Goal: Information Seeking & Learning: Compare options

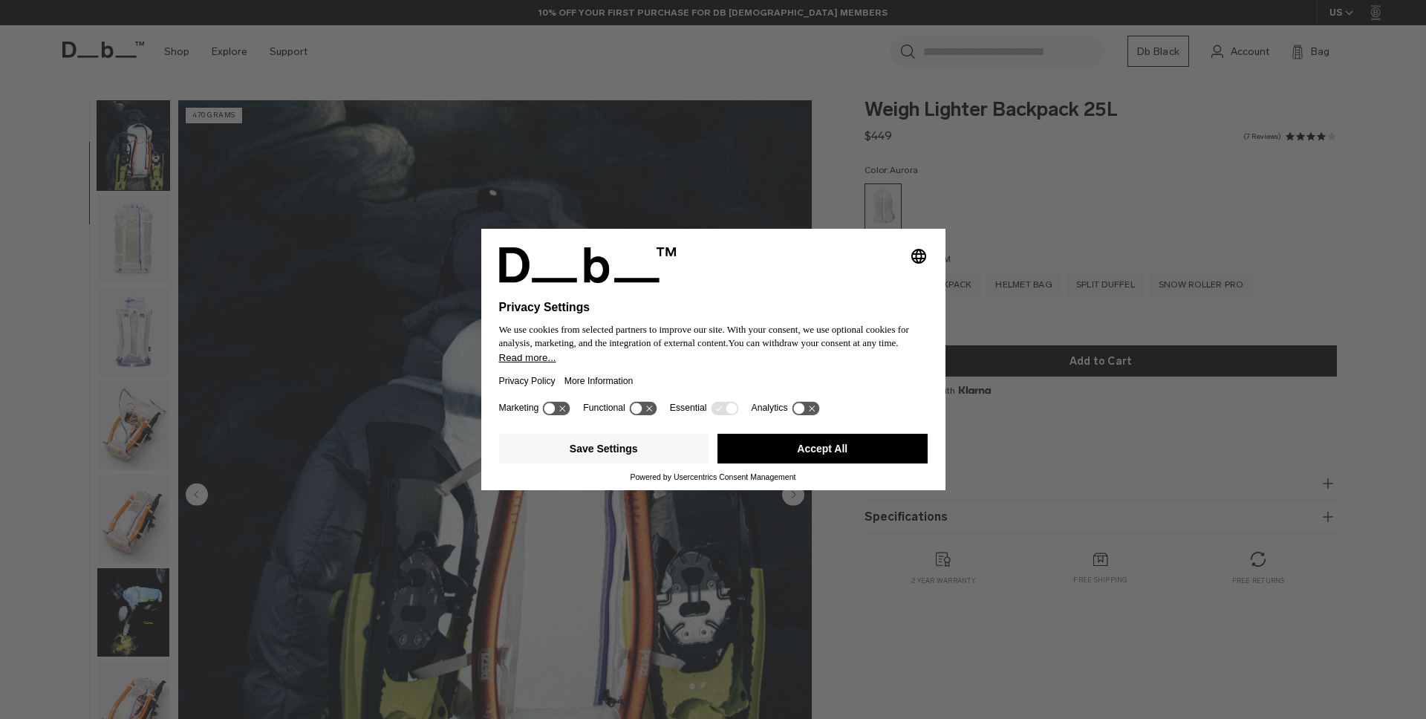
click at [1039, 175] on div "Selecting an option will immediately change the language Privacy Settings We us…" at bounding box center [713, 359] width 1426 height 719
click at [1186, 172] on div "Selecting an option will immediately change the language Privacy Settings We us…" at bounding box center [713, 359] width 1426 height 719
click at [1160, 204] on div "Selecting an option will immediately change the language Privacy Settings We us…" at bounding box center [713, 359] width 1426 height 719
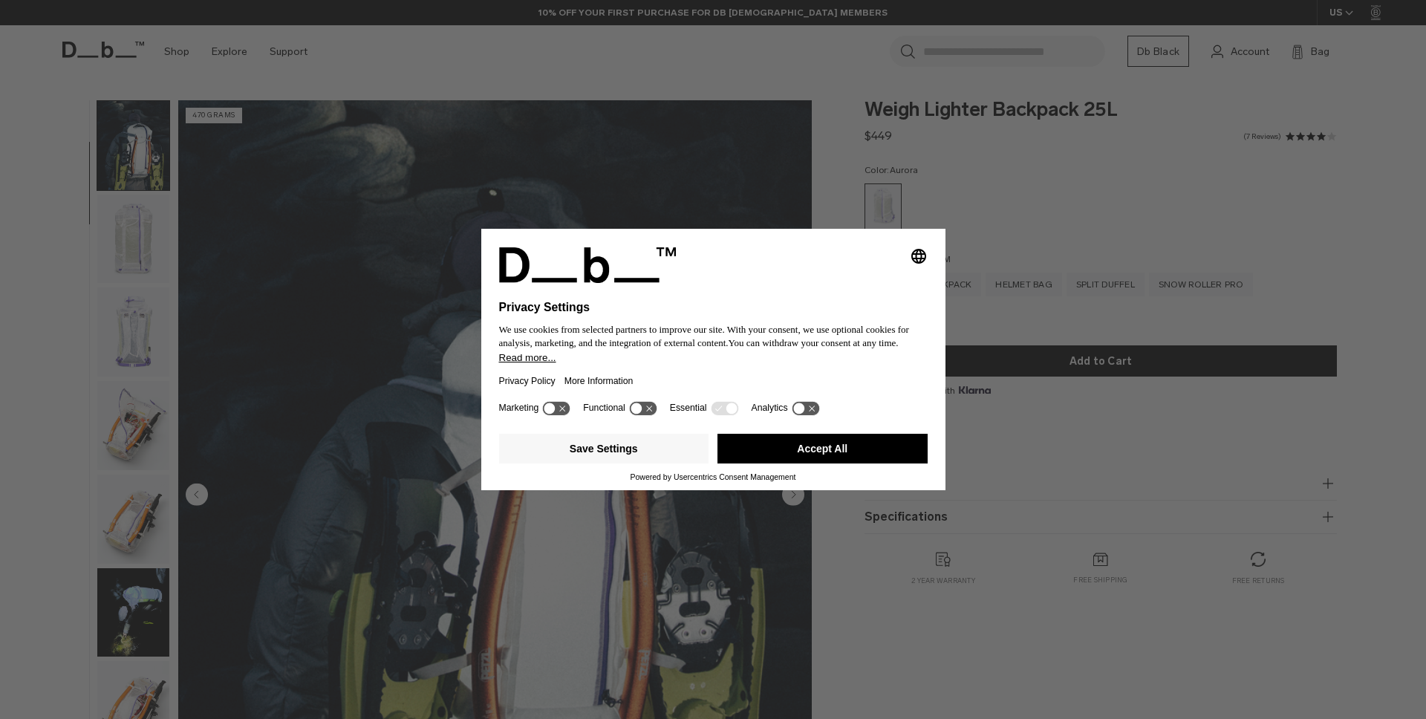
drag, startPoint x: 1101, startPoint y: 221, endPoint x: 1054, endPoint y: 211, distance: 47.8
click at [1101, 221] on div "Selecting an option will immediately change the language Privacy Settings We us…" at bounding box center [713, 359] width 1426 height 719
click at [651, 412] on icon at bounding box center [642, 408] width 27 height 14
click at [651, 412] on icon at bounding box center [650, 408] width 11 height 11
click at [747, 416] on div "Marketing Functional Essential Analytics" at bounding box center [713, 413] width 429 height 30
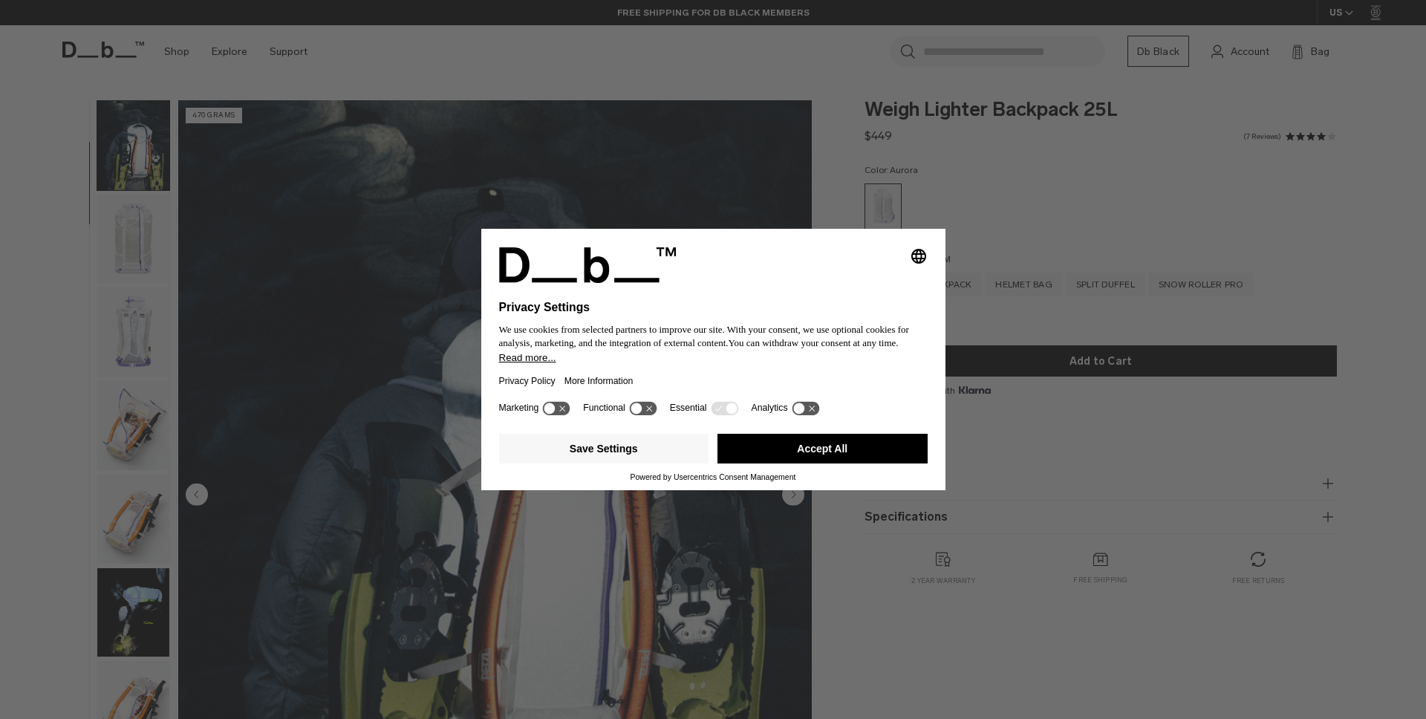
click at [738, 415] on g at bounding box center [724, 408] width 27 height 14
click at [852, 454] on button "Accept All" at bounding box center [823, 449] width 210 height 30
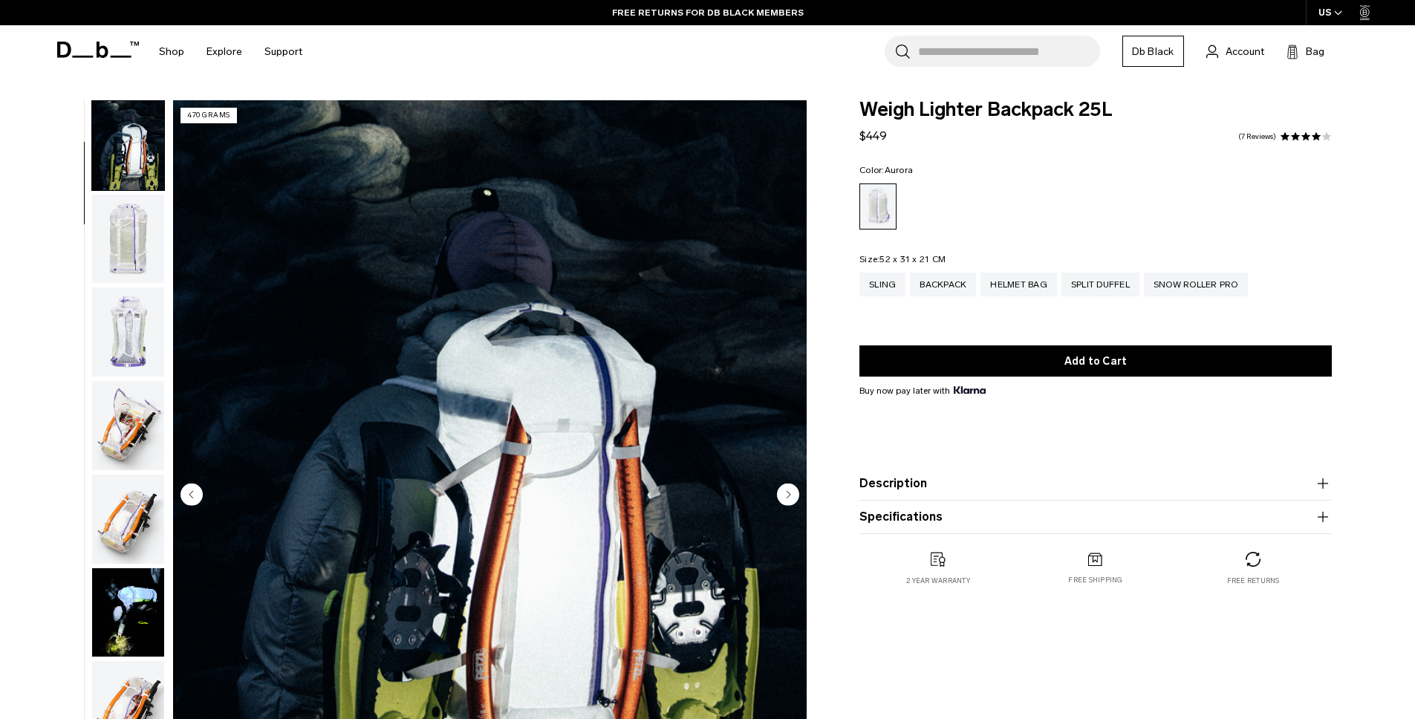
click at [105, 223] on img "button" at bounding box center [128, 239] width 72 height 89
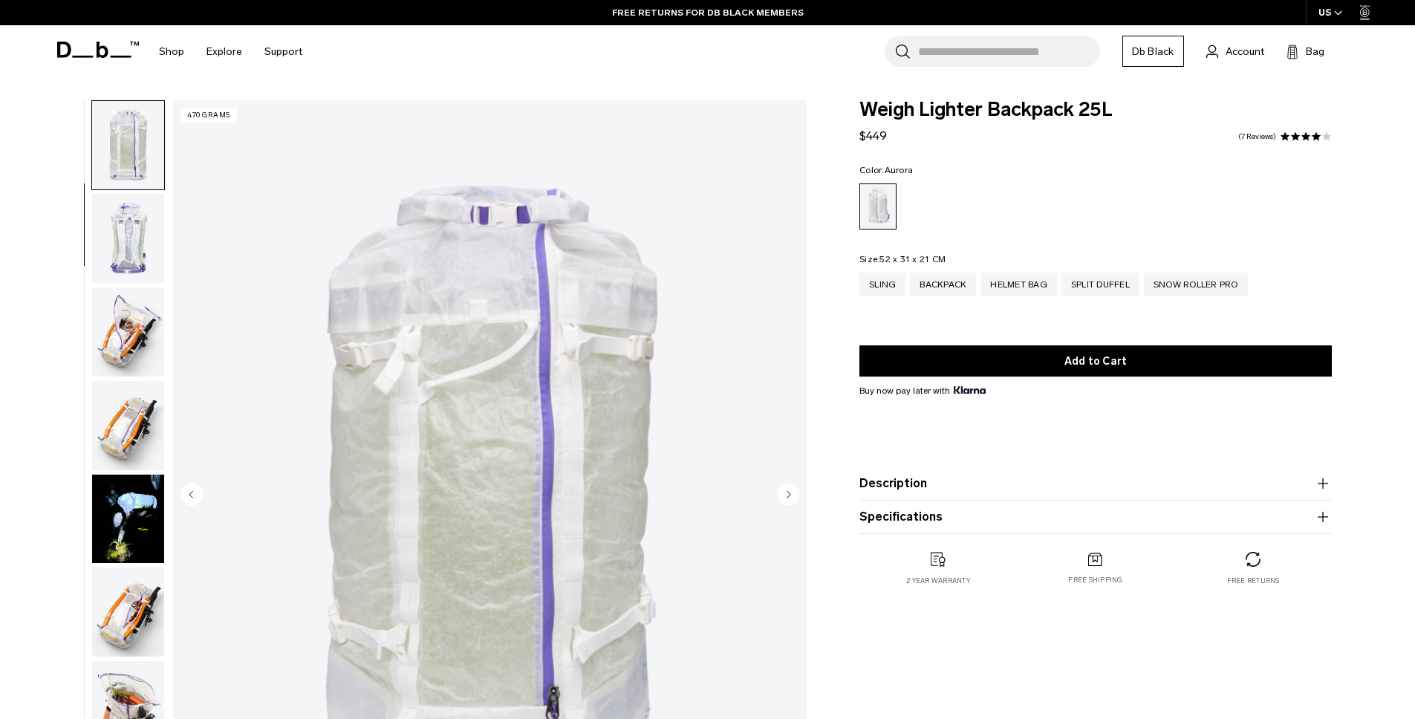
click at [122, 249] on img "button" at bounding box center [128, 238] width 72 height 89
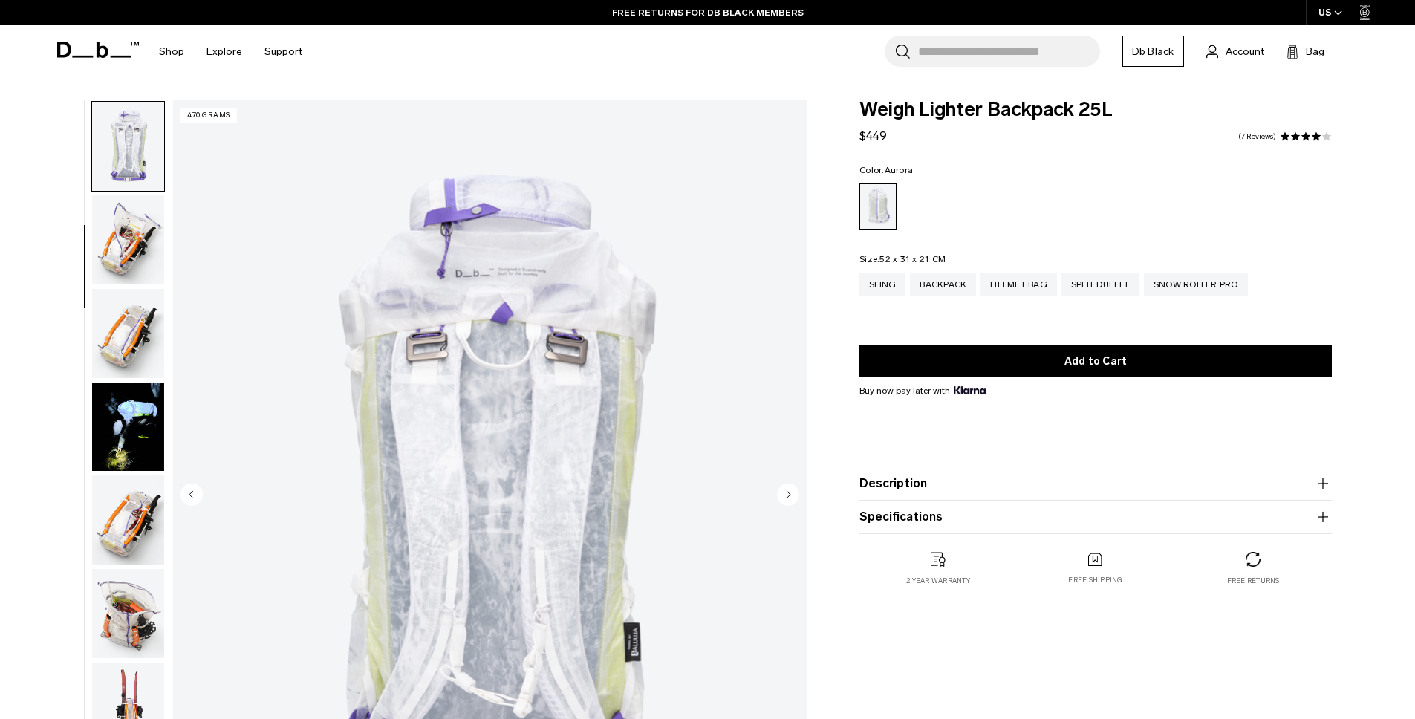
scroll to position [280, 0]
click at [120, 247] on img "button" at bounding box center [128, 239] width 72 height 89
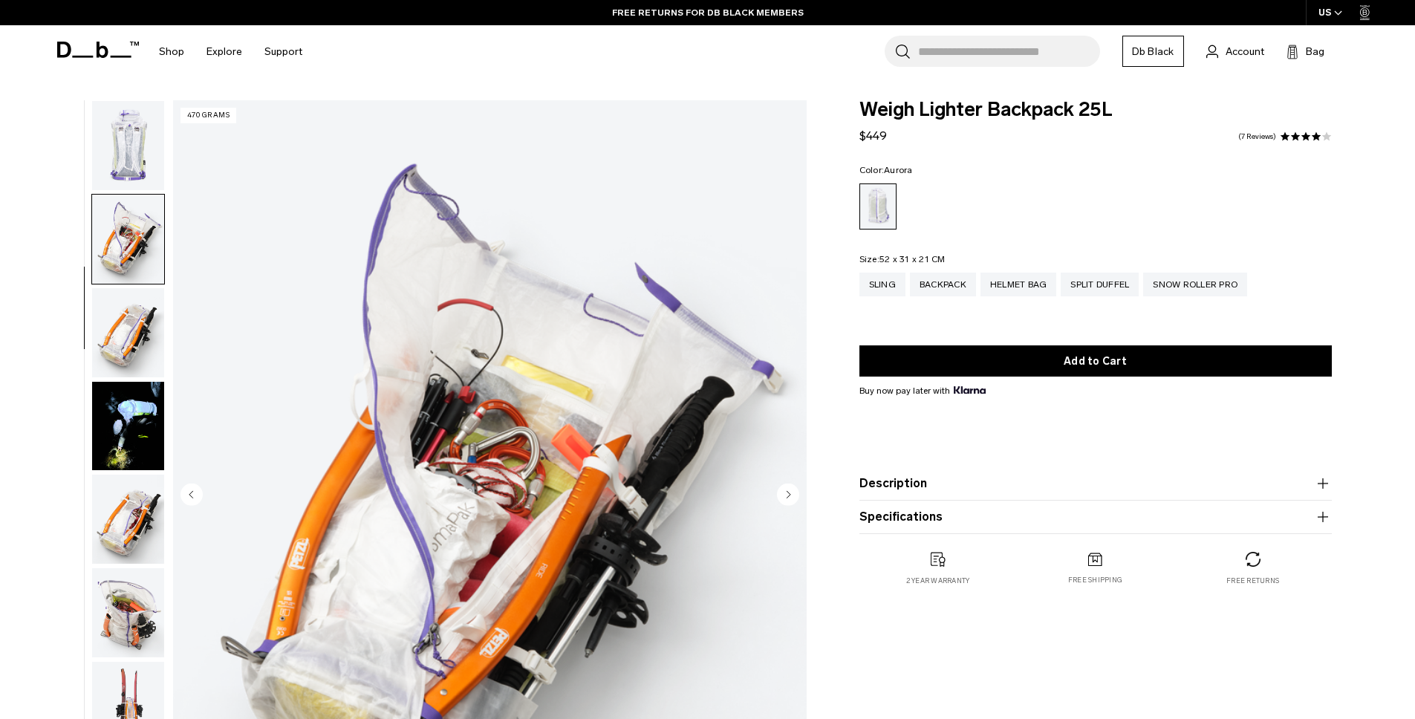
scroll to position [374, 0]
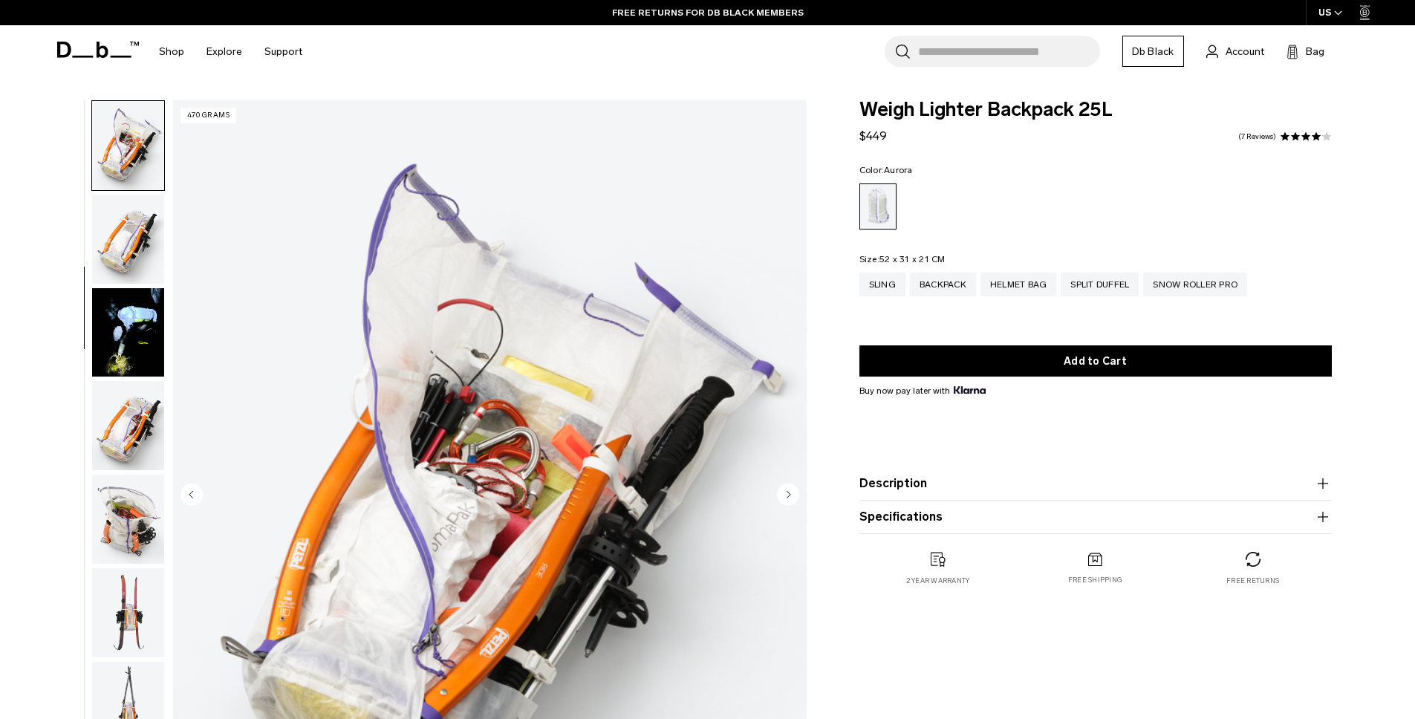
click at [120, 247] on img "button" at bounding box center [128, 239] width 72 height 89
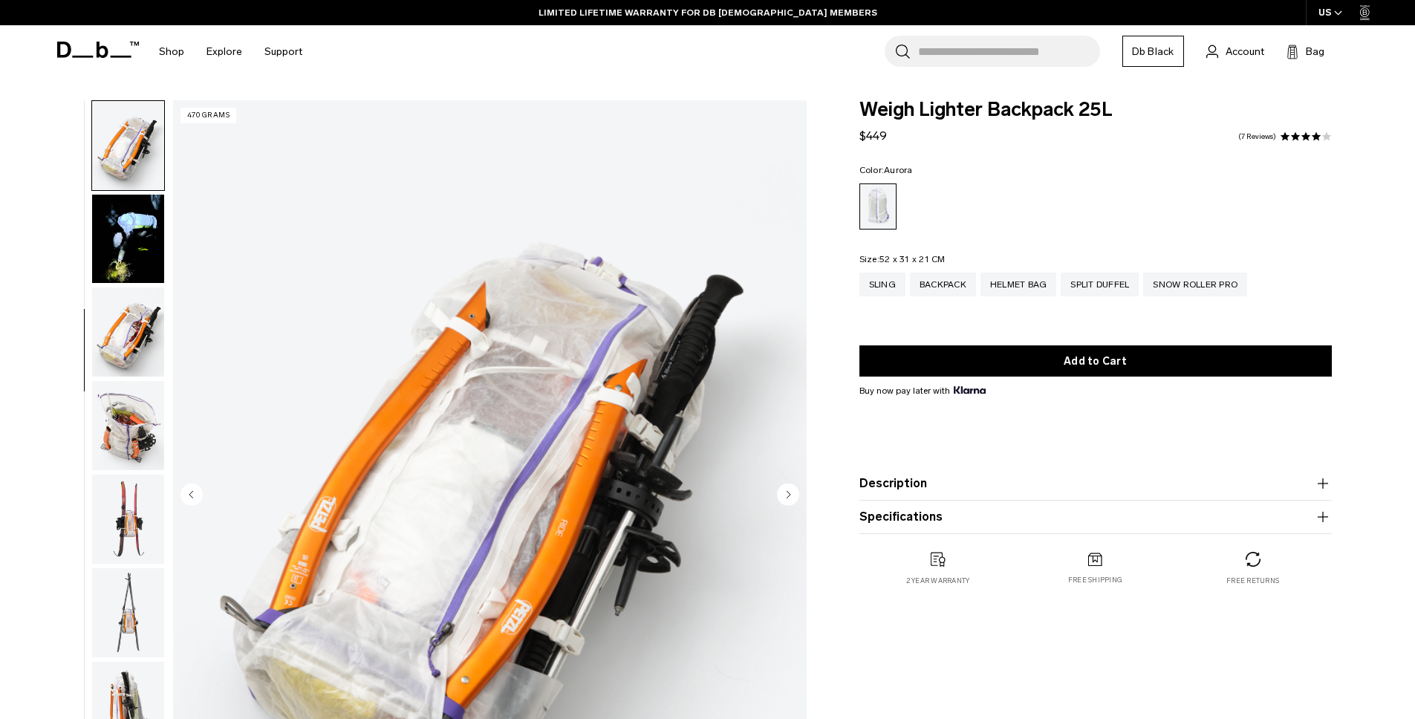
click at [120, 247] on img "button" at bounding box center [128, 239] width 72 height 89
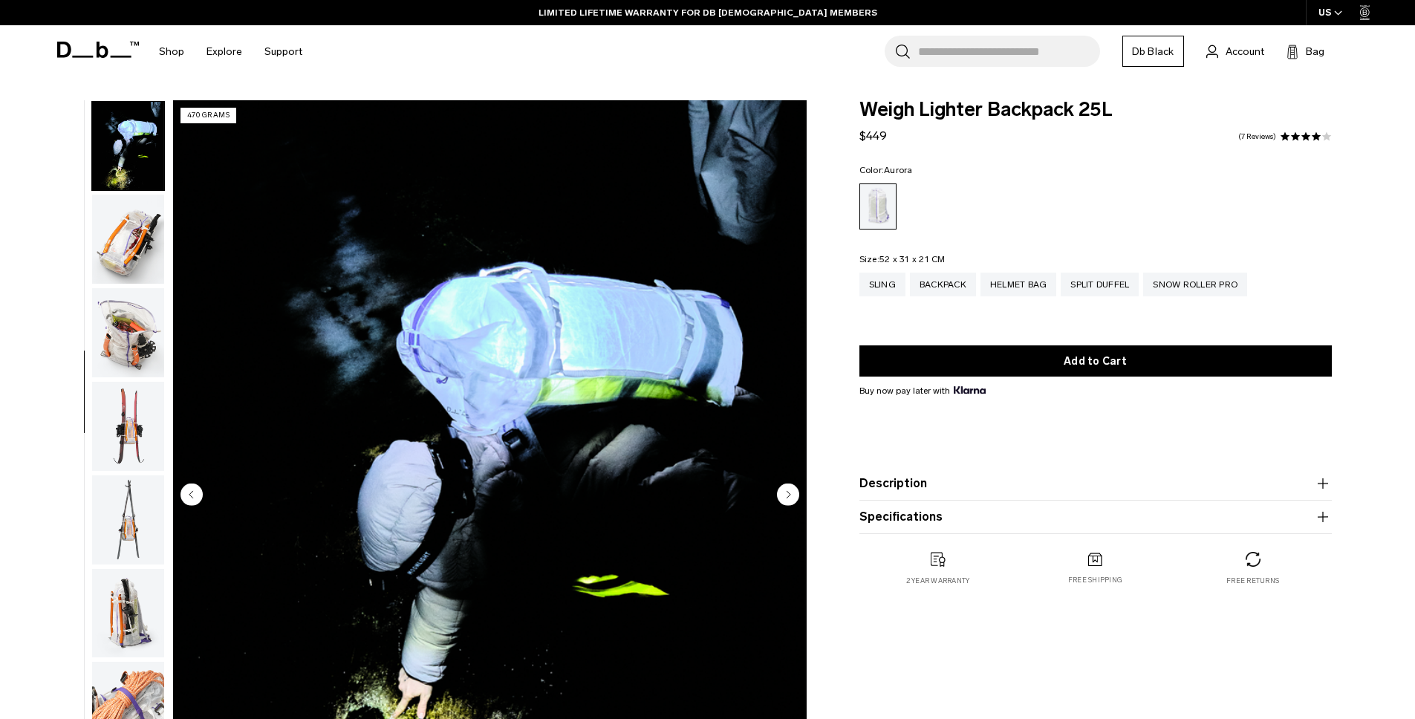
scroll to position [561, 0]
click at [120, 247] on img "button" at bounding box center [128, 238] width 72 height 89
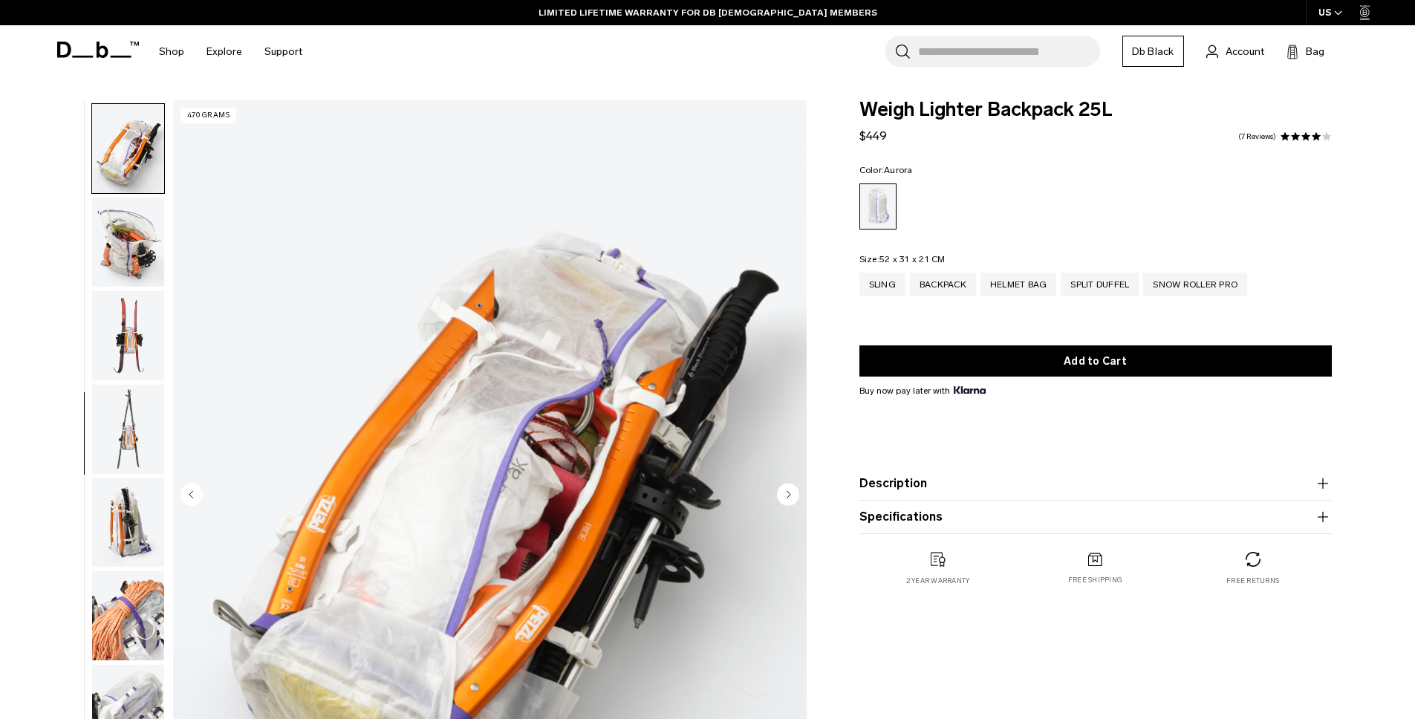
scroll to position [654, 0]
click at [129, 315] on img "button" at bounding box center [128, 332] width 72 height 89
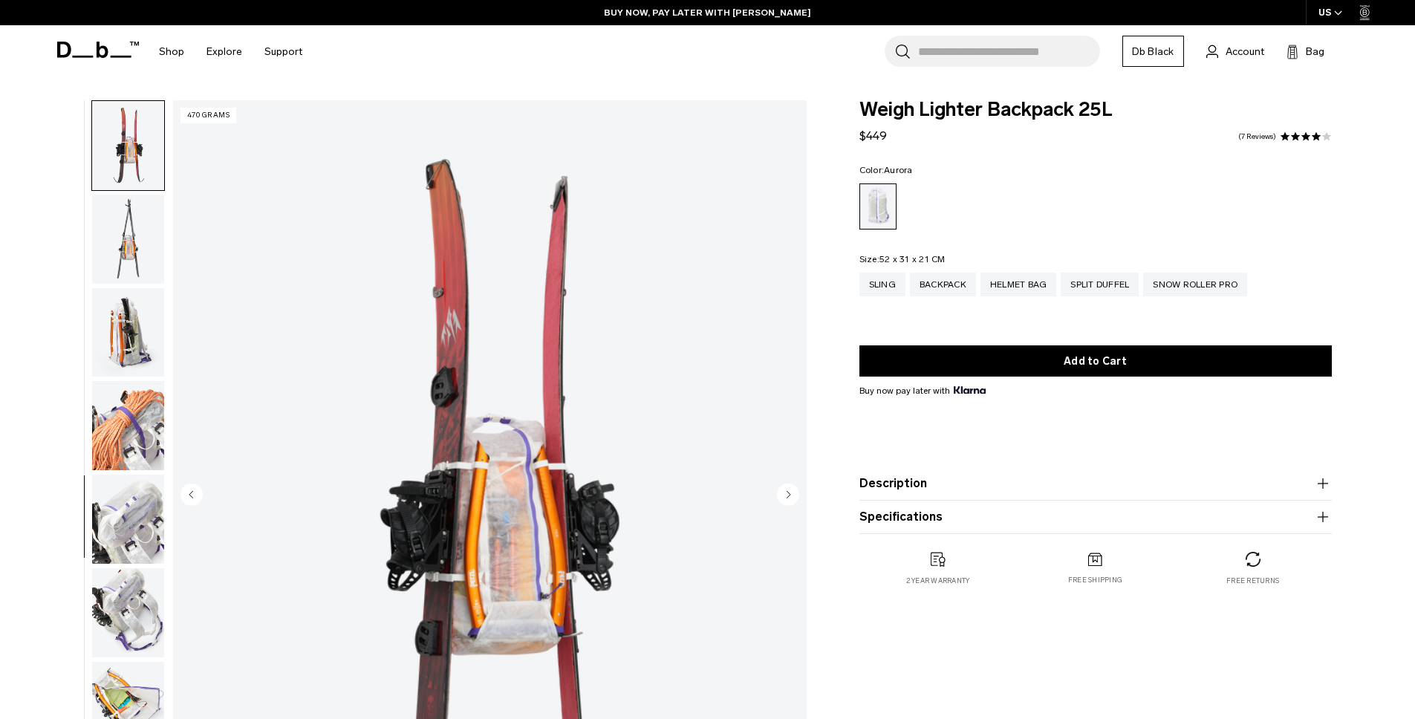
click at [132, 275] on img "button" at bounding box center [128, 239] width 72 height 89
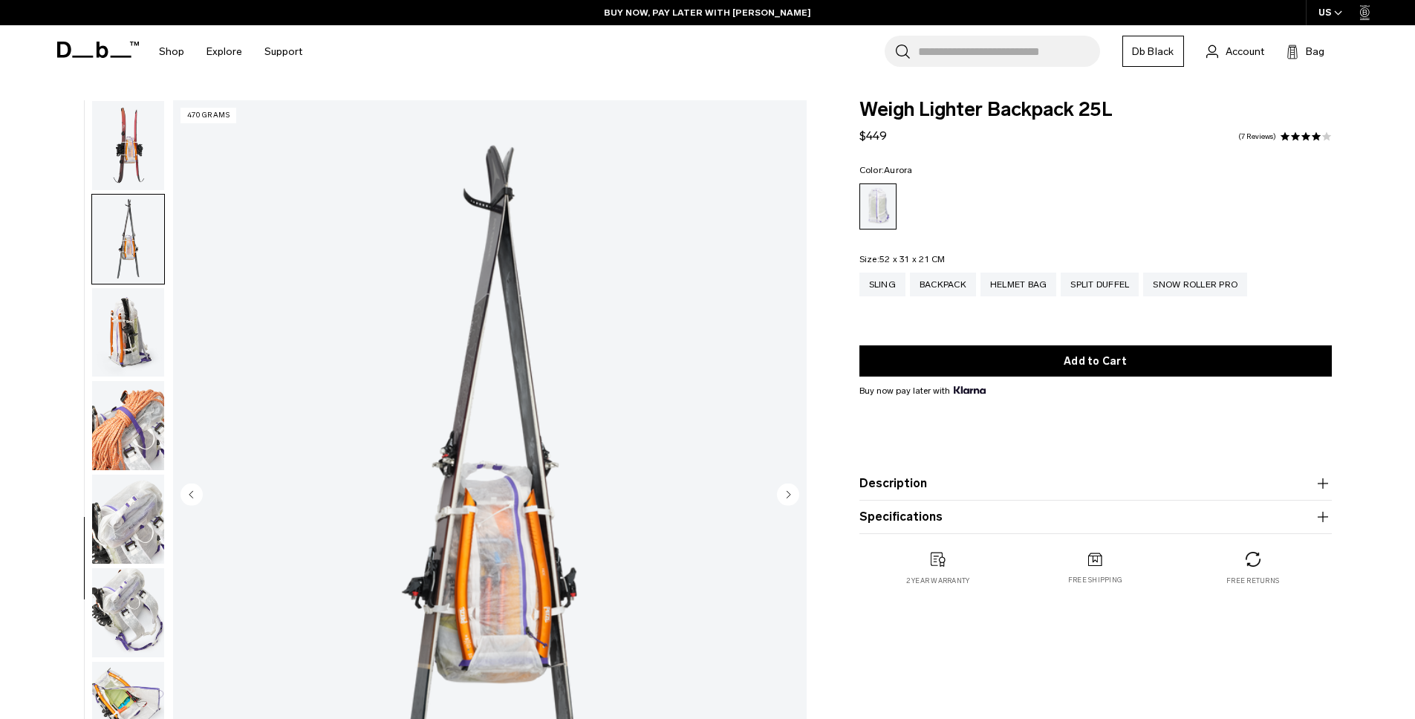
scroll to position [888, 0]
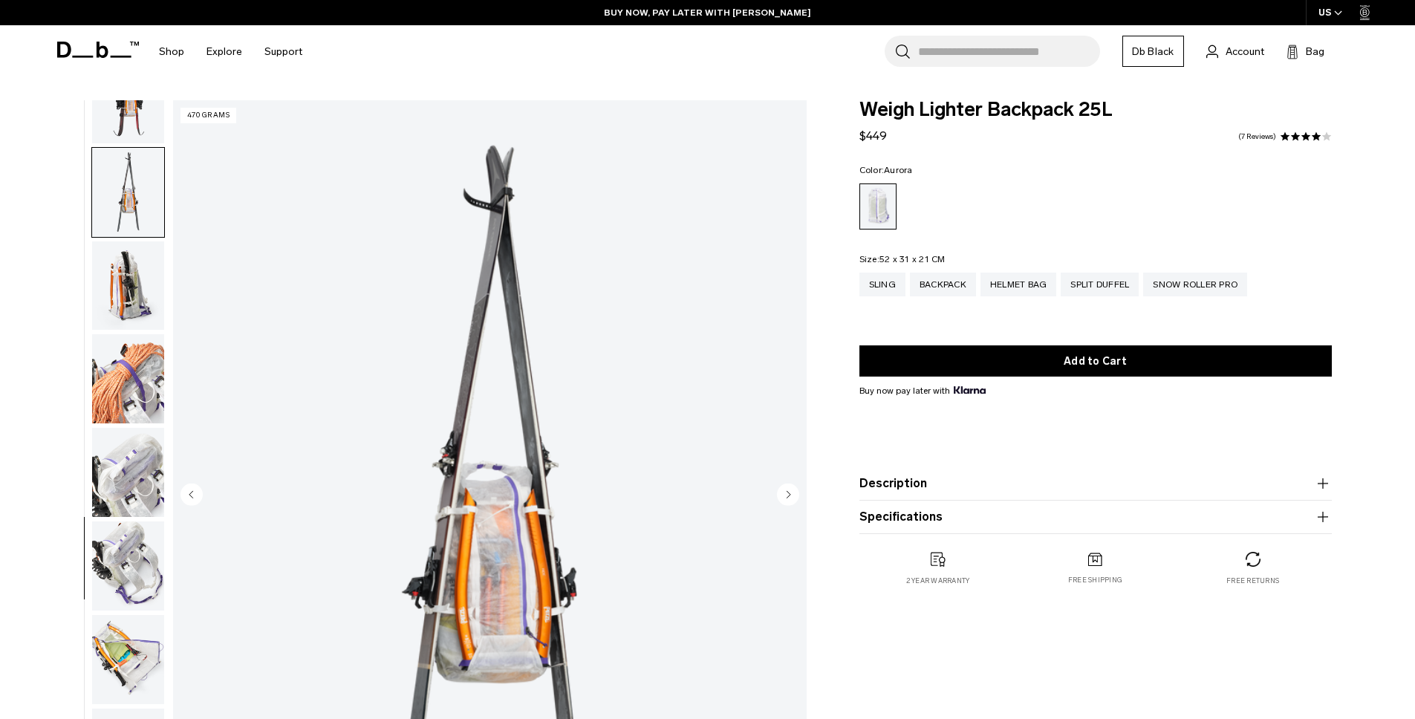
click at [132, 275] on img "button" at bounding box center [128, 285] width 72 height 89
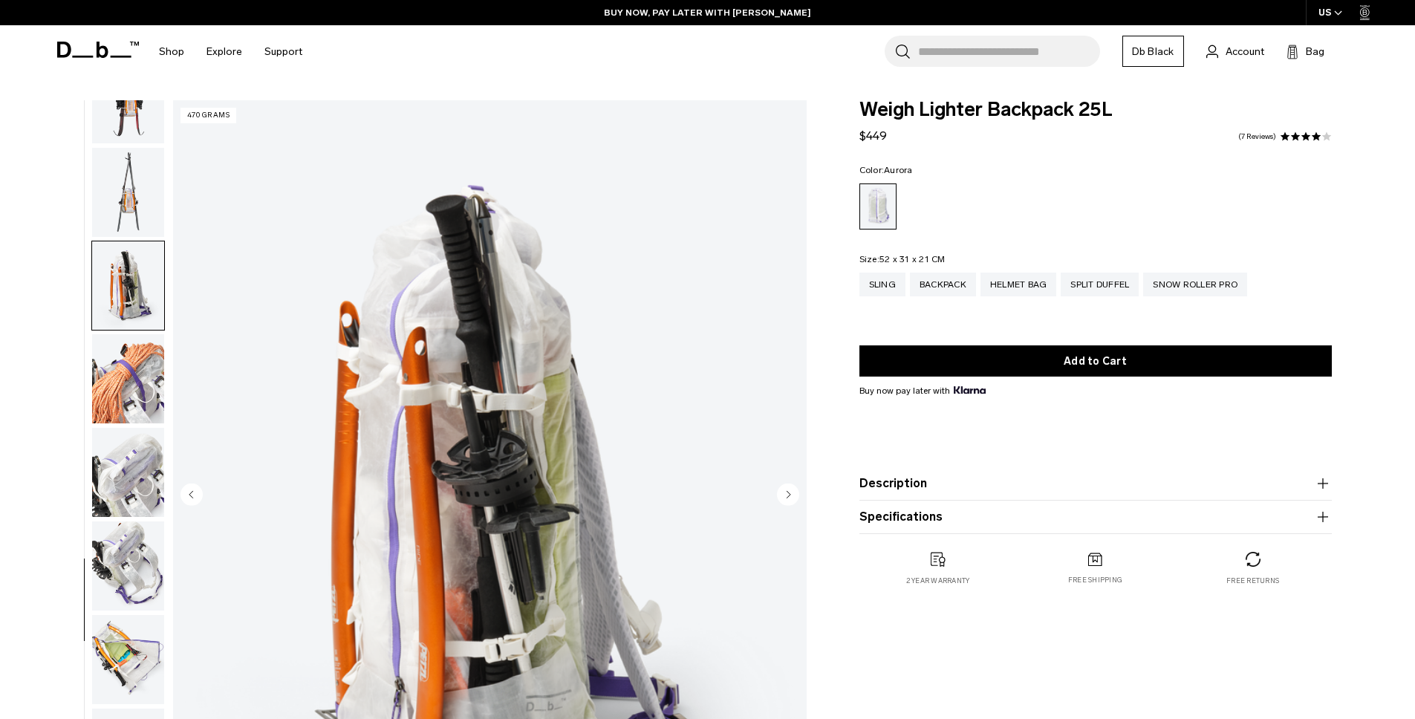
click at [129, 347] on img "button" at bounding box center [128, 378] width 72 height 89
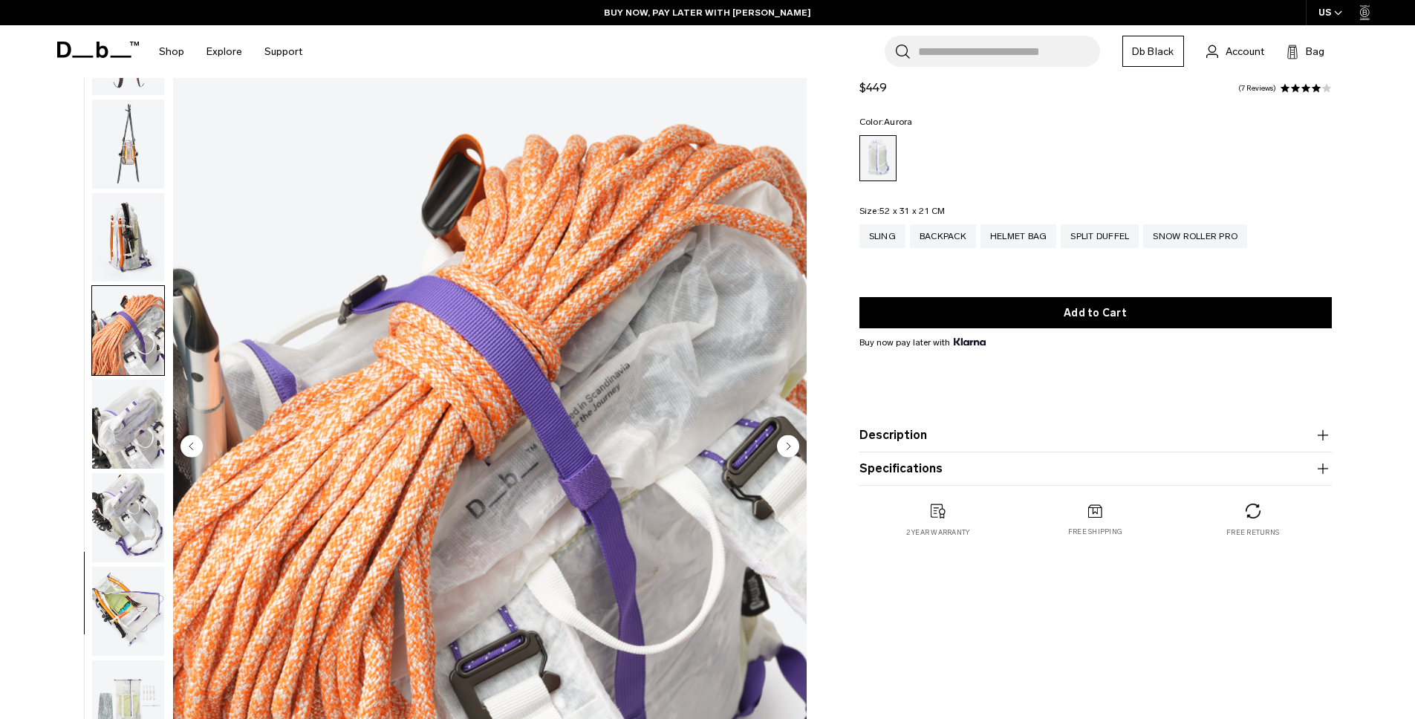
click at [132, 447] on img "button" at bounding box center [128, 424] width 72 height 89
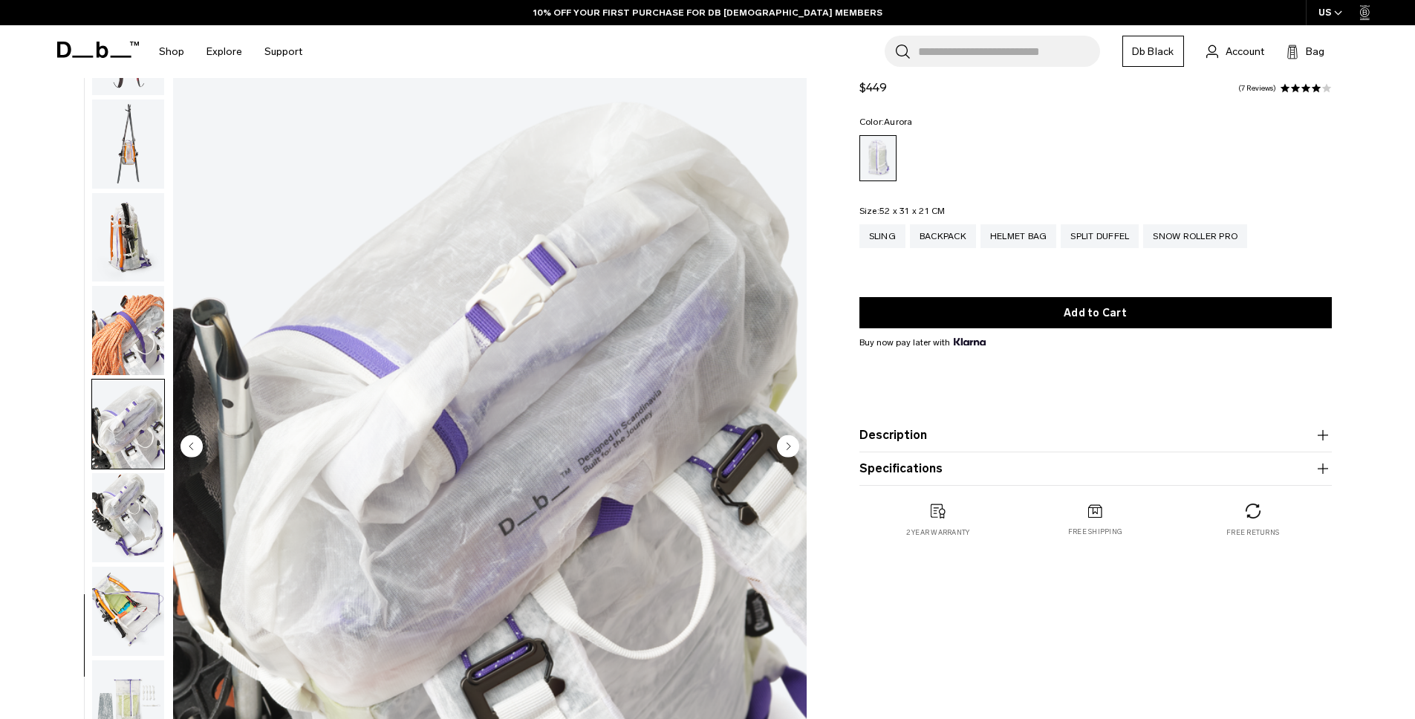
scroll to position [77, 0]
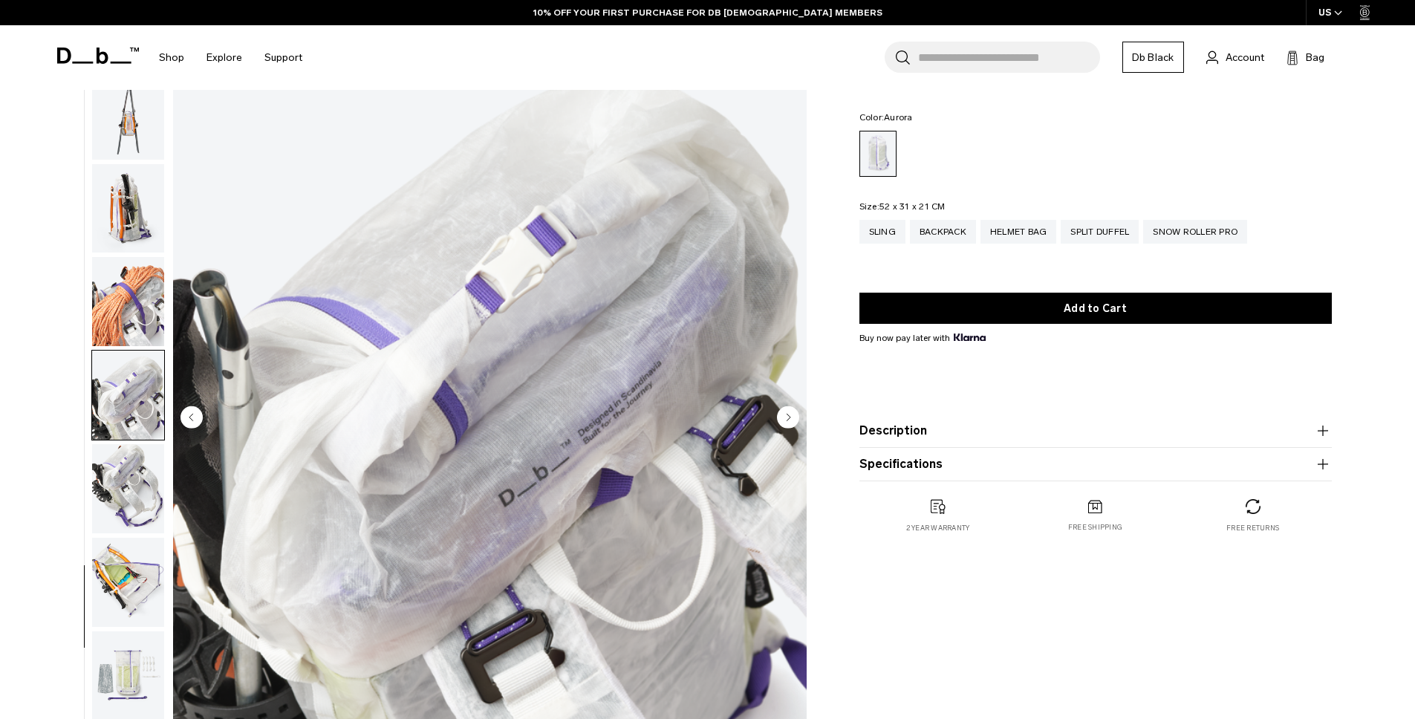
click at [131, 464] on img "button" at bounding box center [128, 488] width 72 height 89
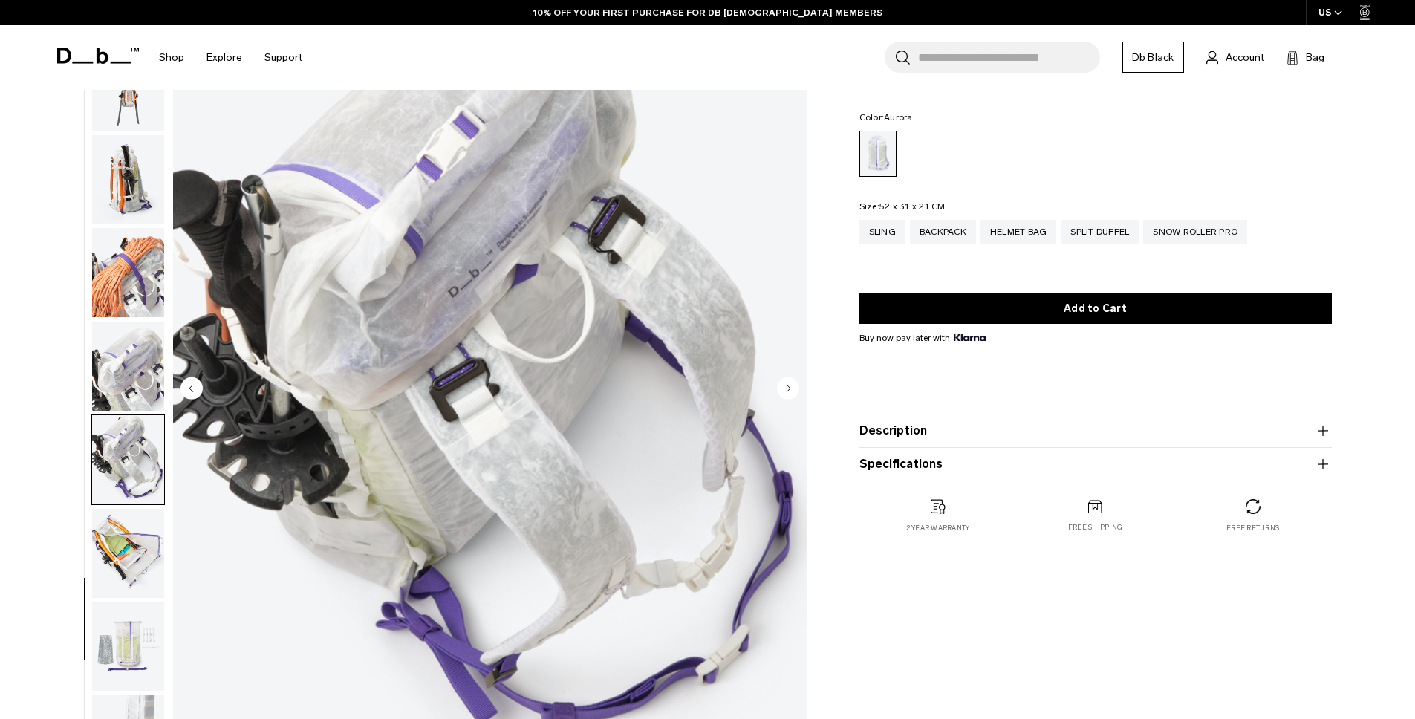
click at [137, 544] on img "button" at bounding box center [128, 553] width 72 height 89
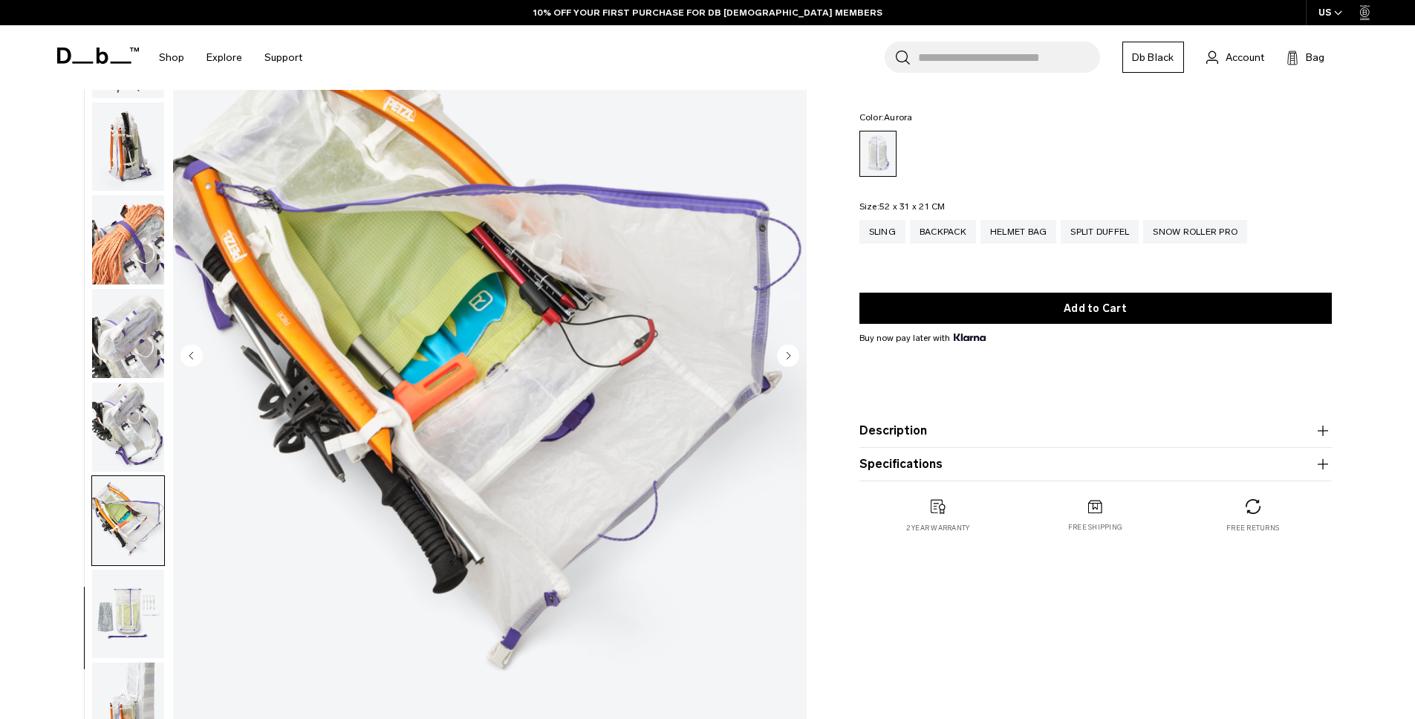
scroll to position [245, 0]
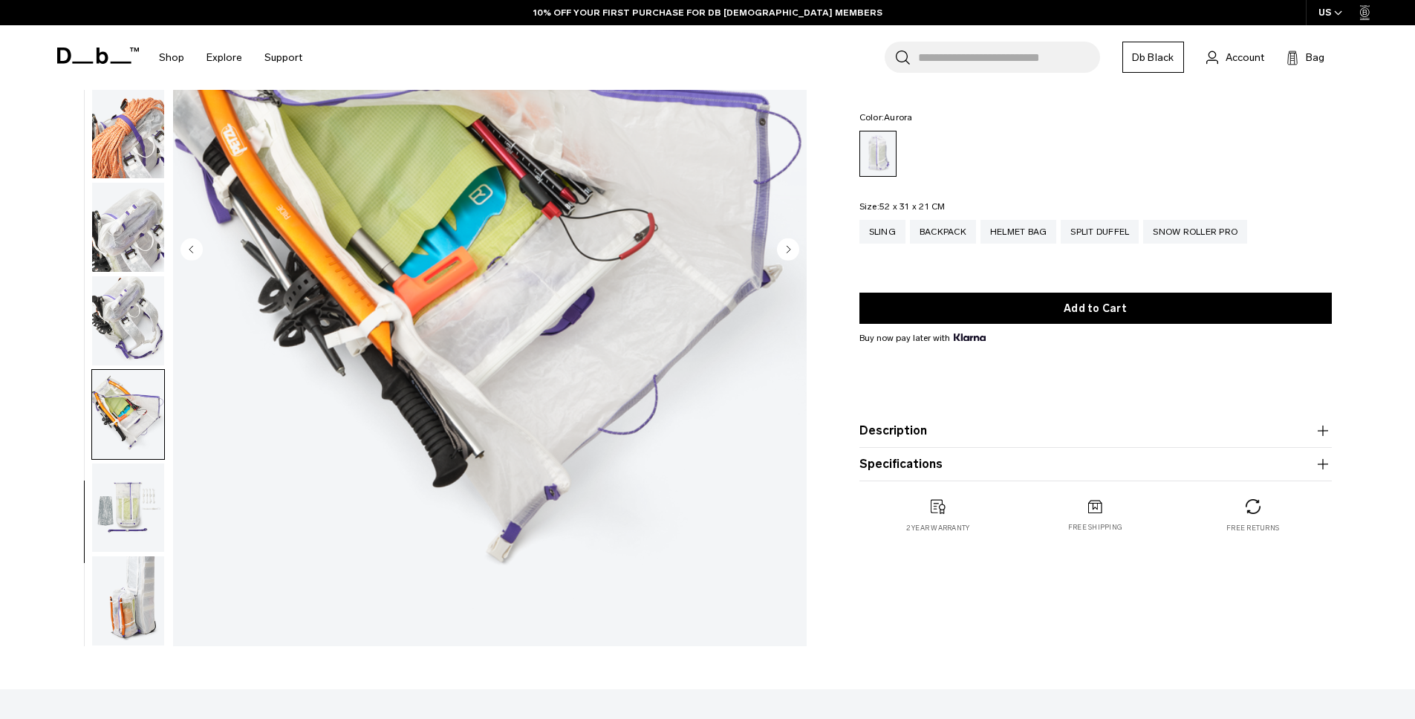
click at [126, 467] on img "button" at bounding box center [128, 508] width 72 height 89
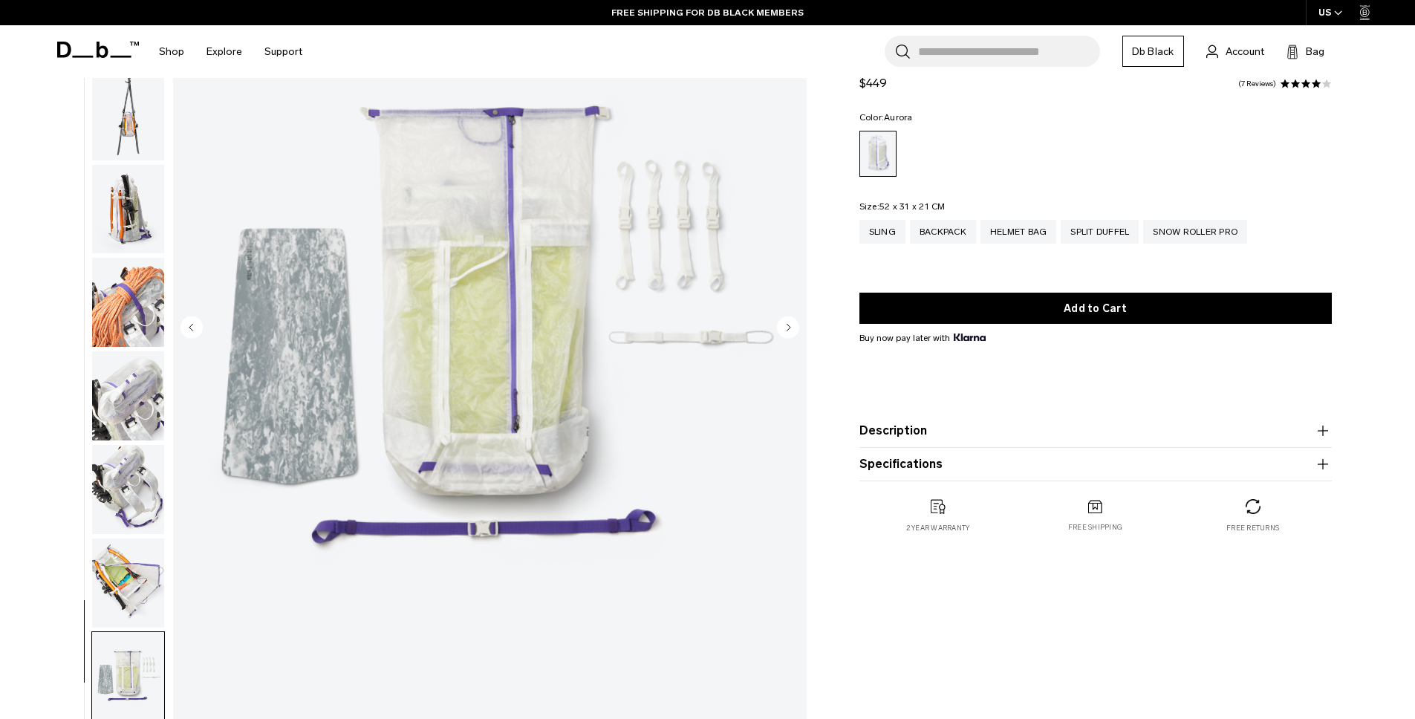
scroll to position [888, 0]
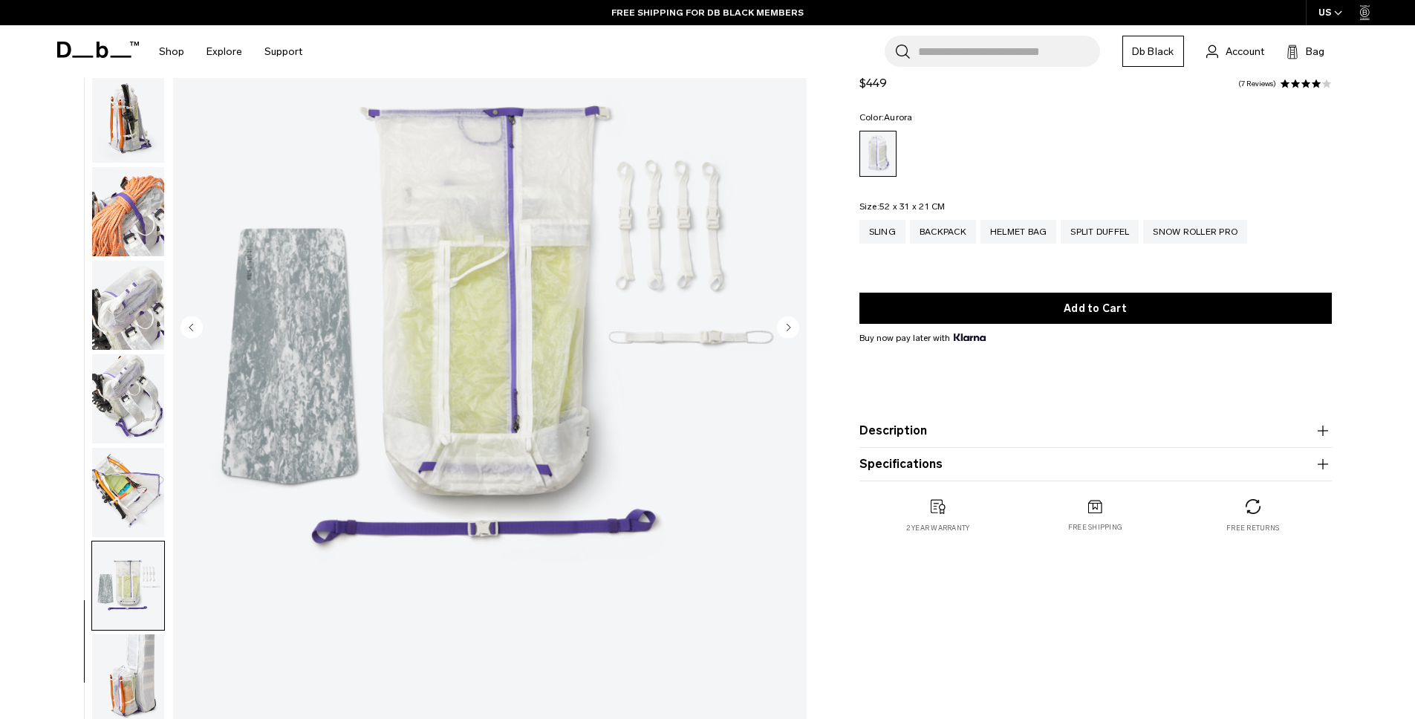
click at [129, 631] on button "button" at bounding box center [128, 586] width 74 height 91
click at [126, 654] on img "button" at bounding box center [128, 678] width 72 height 89
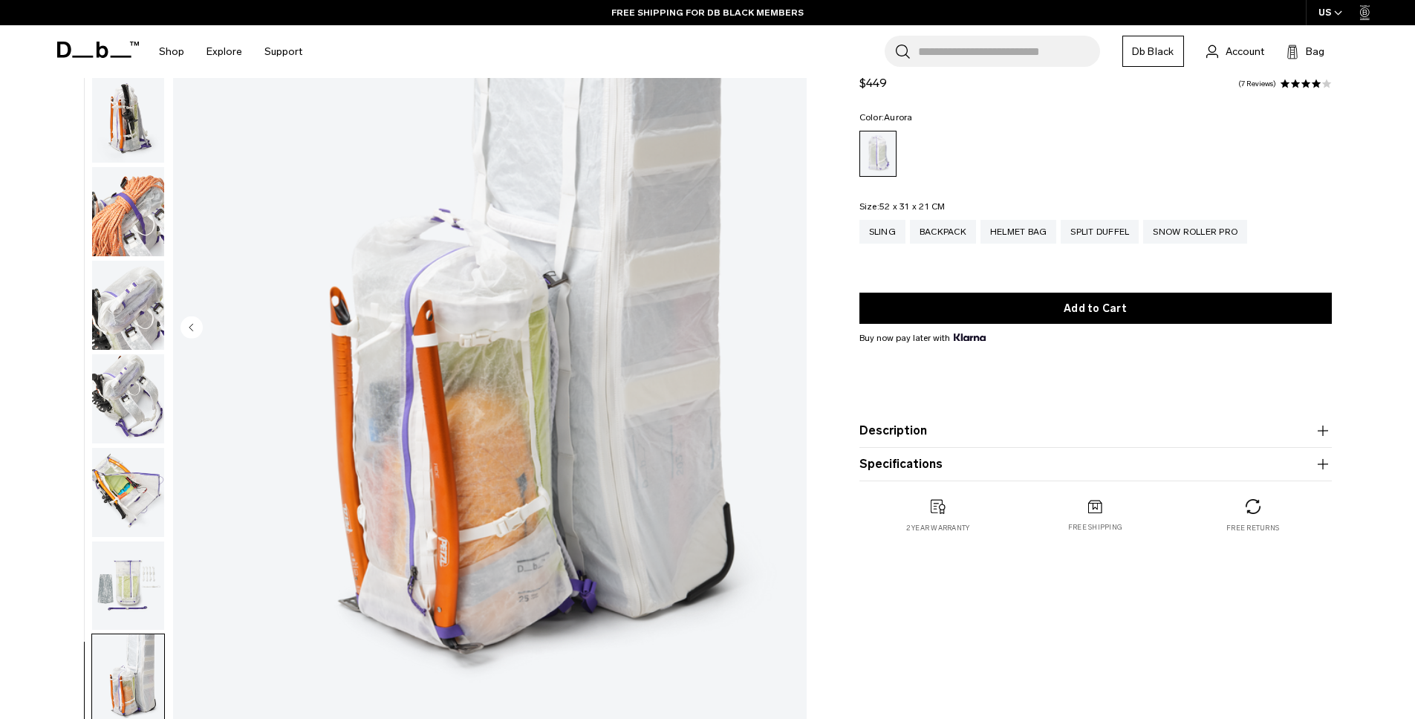
scroll to position [0, 0]
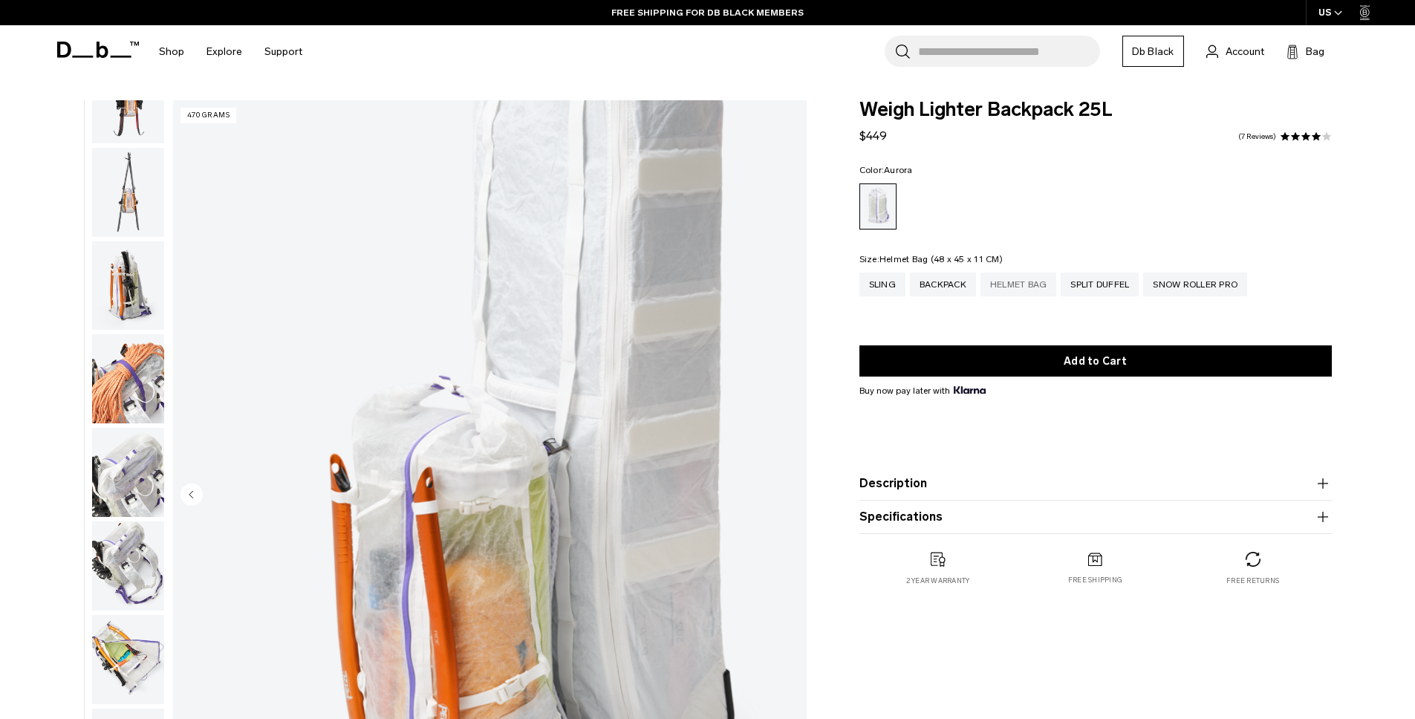
click at [1004, 290] on div "Helmet Bag" at bounding box center [1019, 285] width 77 height 24
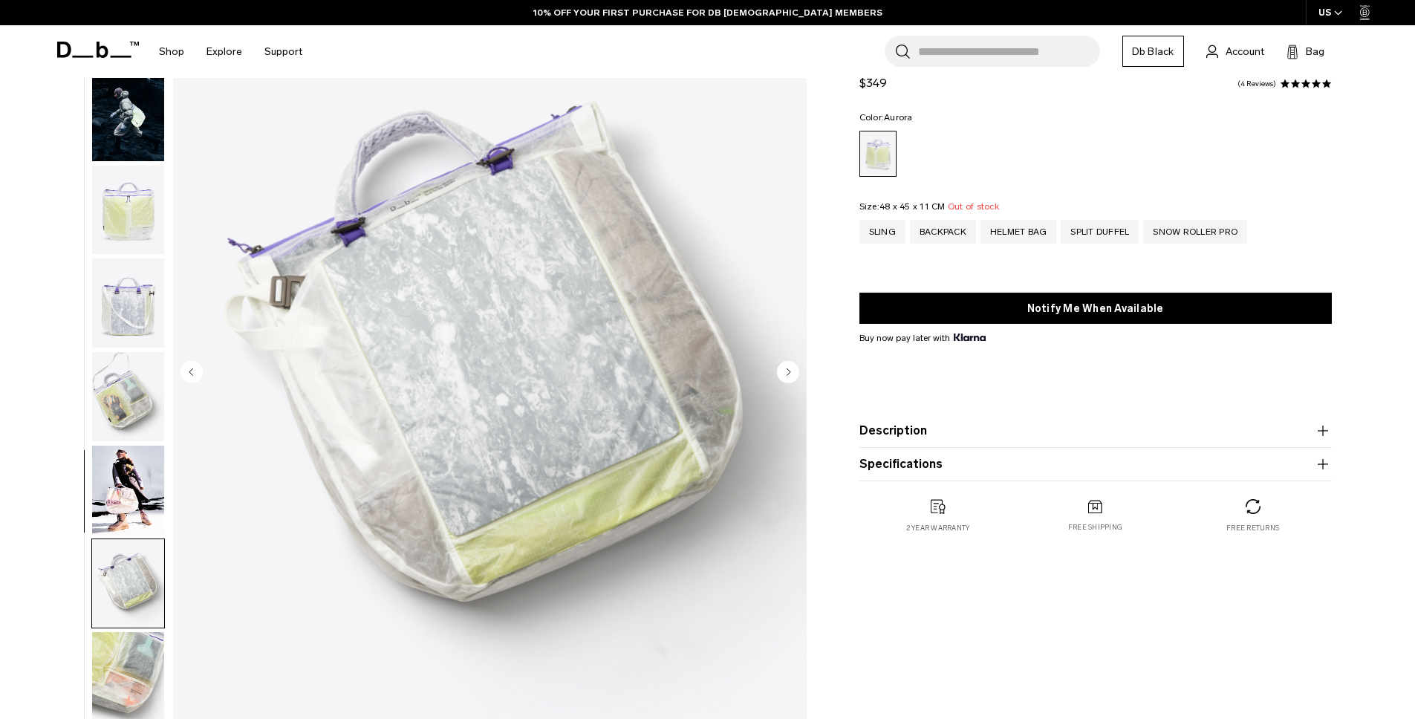
scroll to position [140, 0]
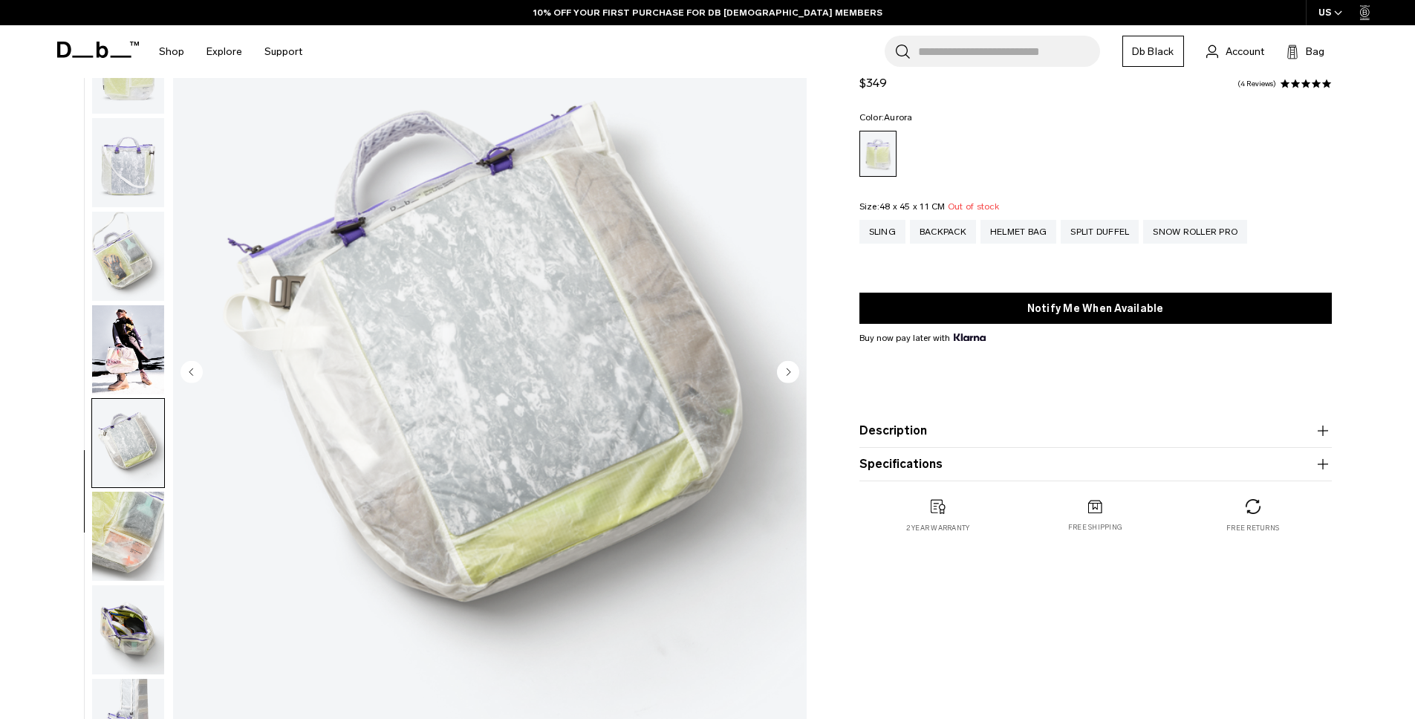
click at [132, 555] on img "button" at bounding box center [128, 536] width 72 height 89
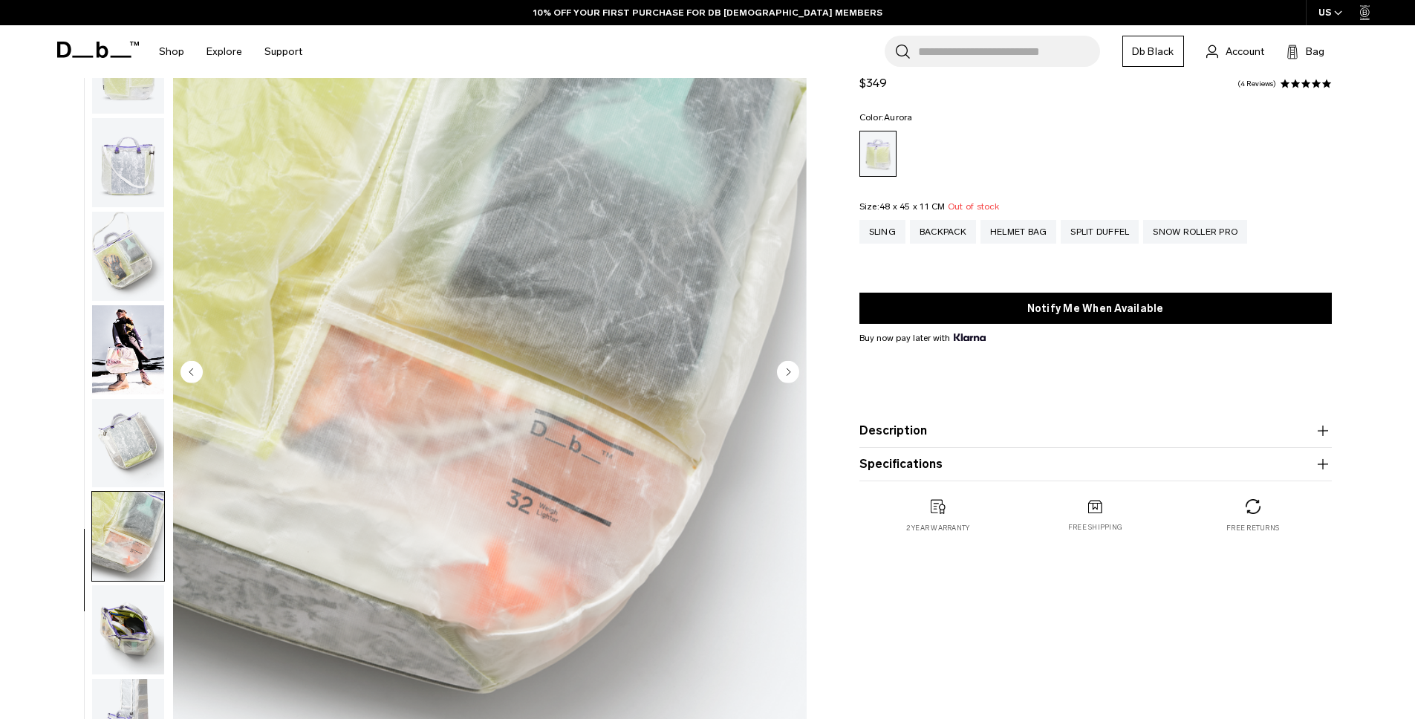
scroll to position [0, 0]
click at [149, 602] on img "button" at bounding box center [128, 629] width 72 height 89
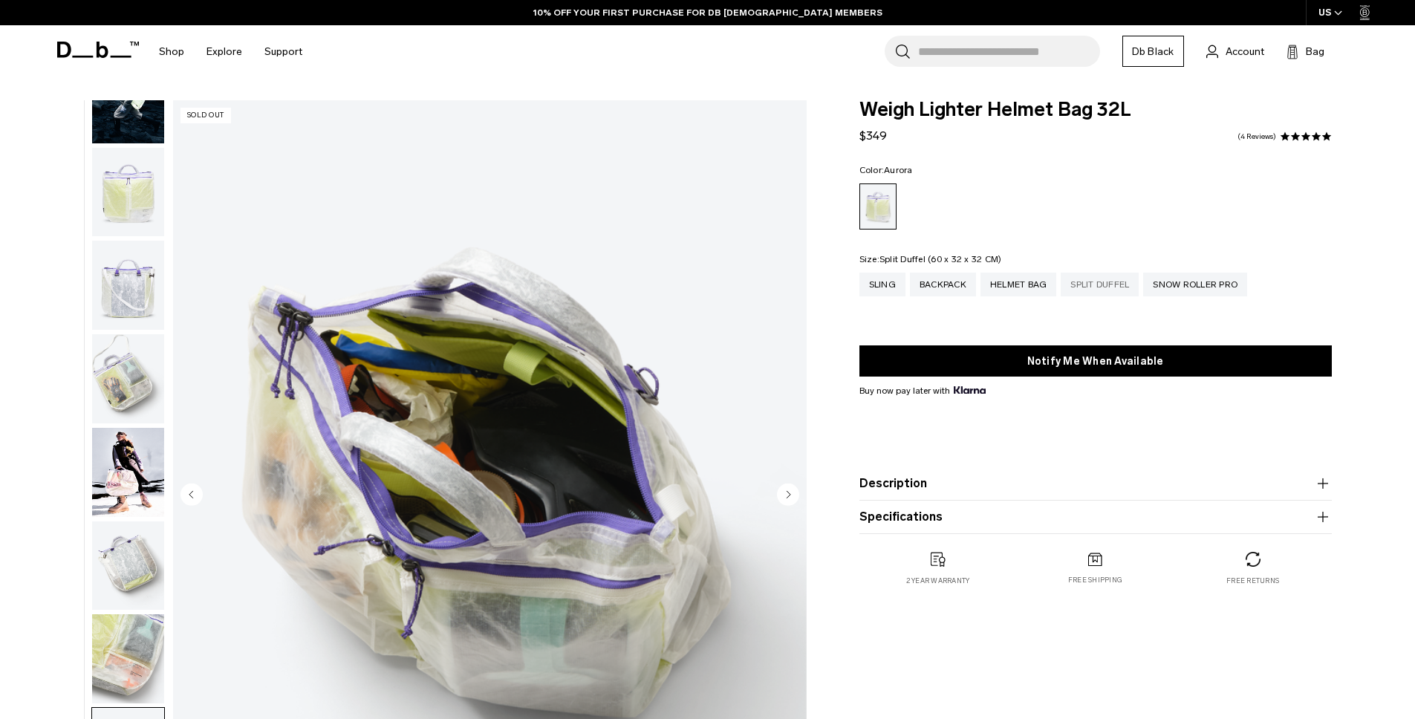
click at [1096, 290] on div "Split Duffel" at bounding box center [1100, 285] width 78 height 24
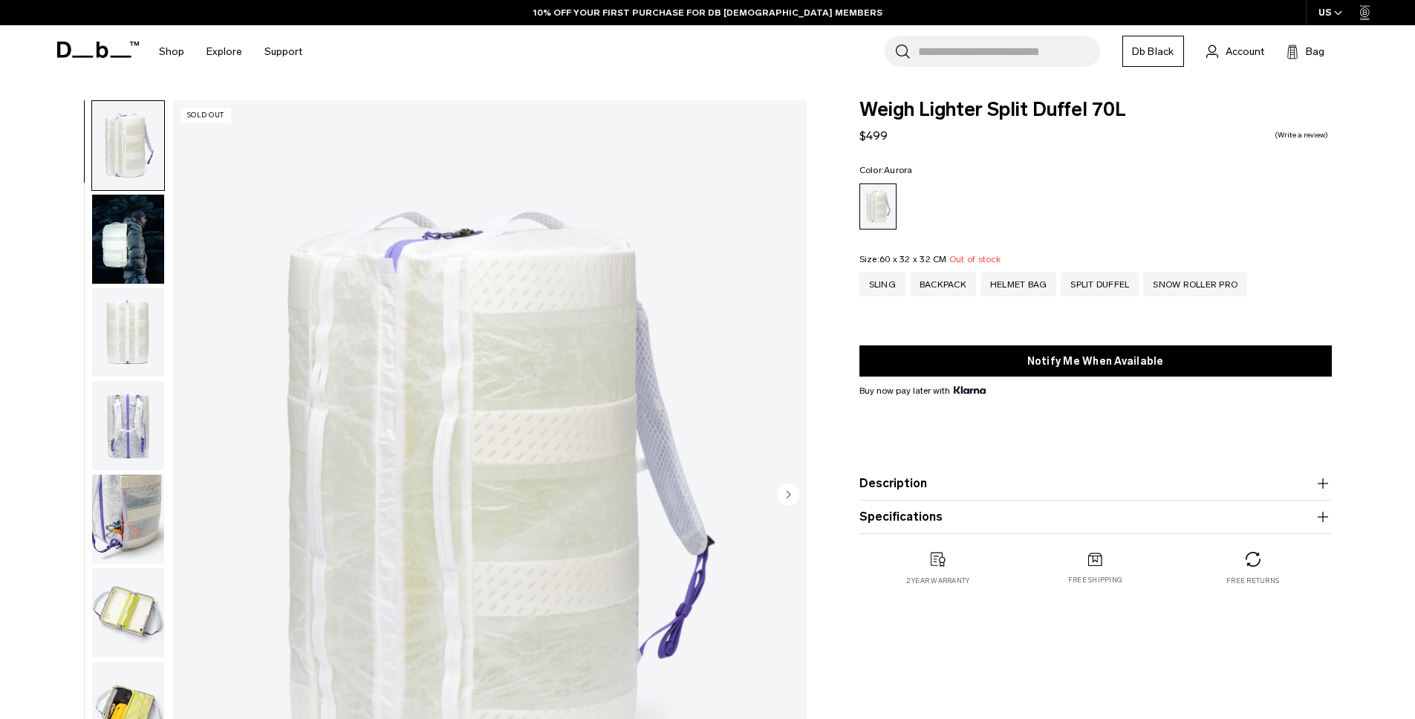
click at [114, 267] on img "button" at bounding box center [128, 239] width 72 height 89
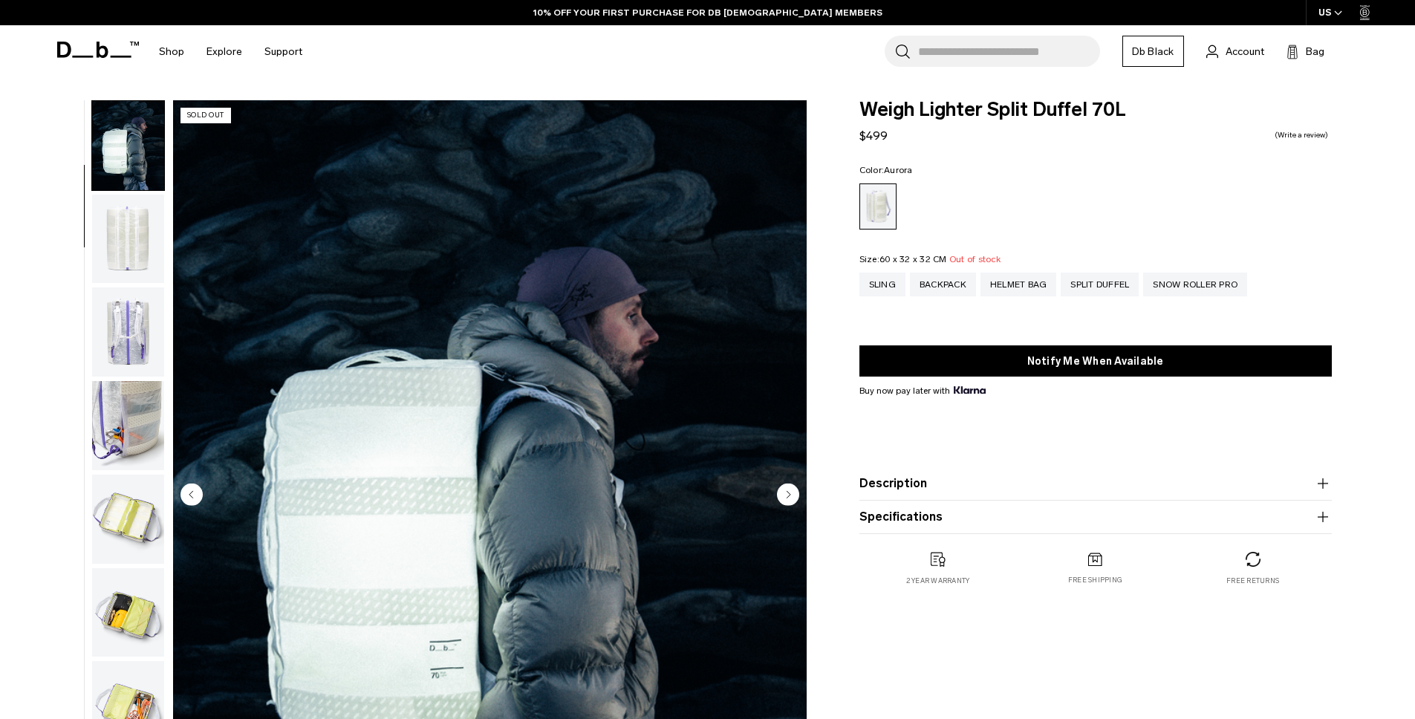
click at [136, 230] on img "button" at bounding box center [128, 239] width 72 height 89
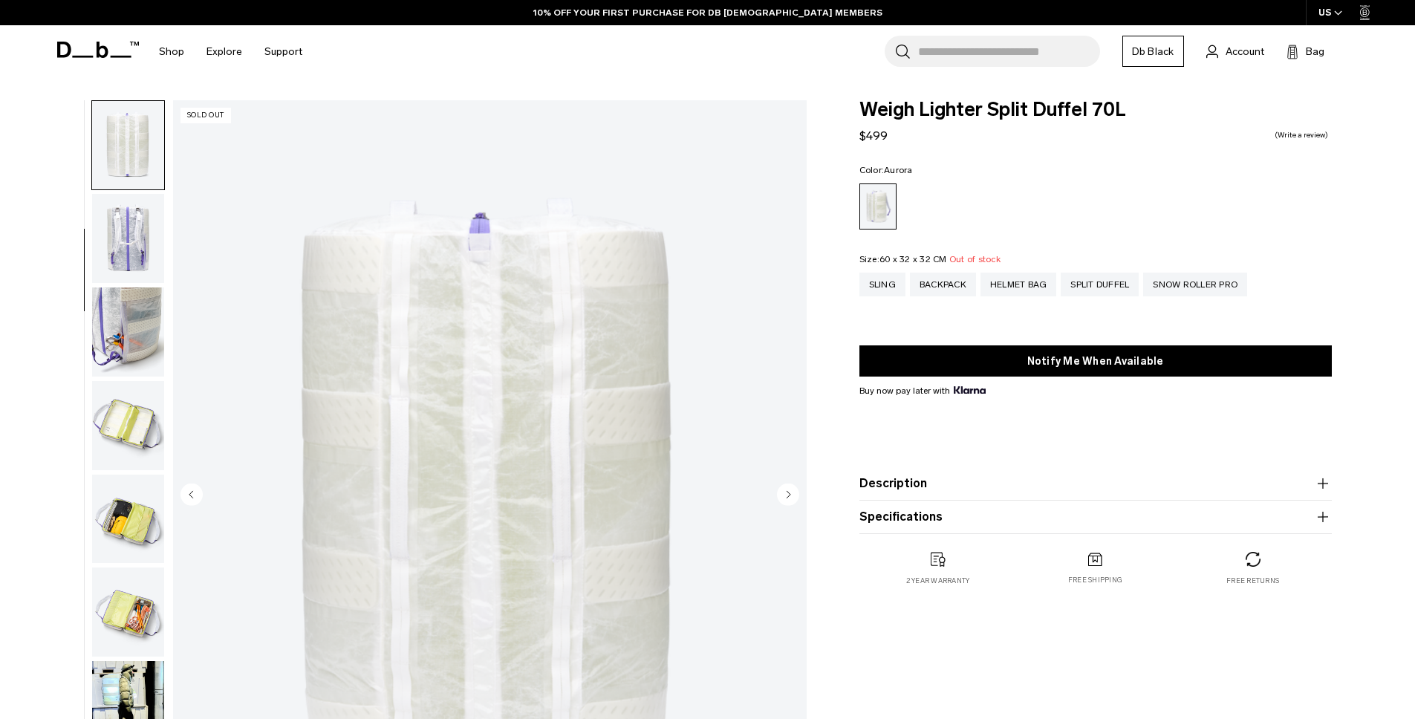
click at [133, 240] on img "button" at bounding box center [128, 238] width 72 height 89
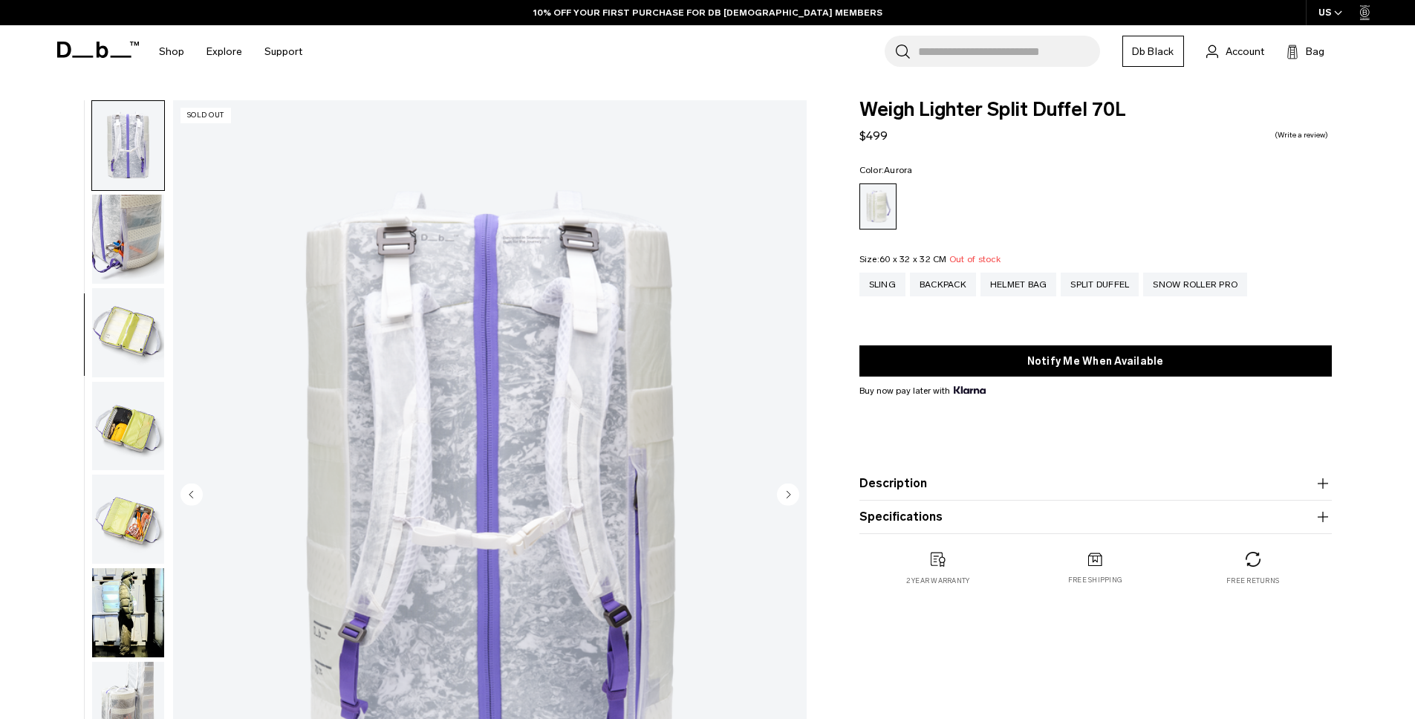
click at [124, 261] on img "button" at bounding box center [128, 239] width 72 height 89
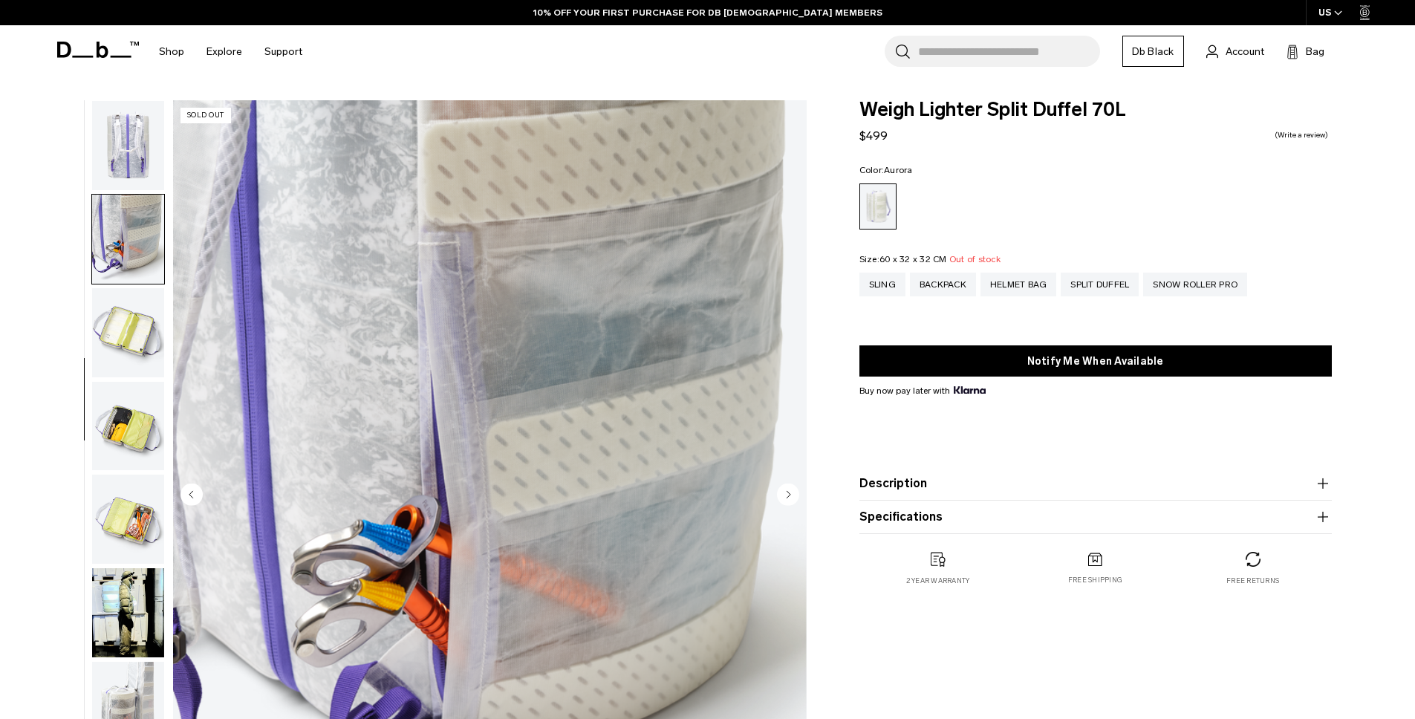
scroll to position [327, 0]
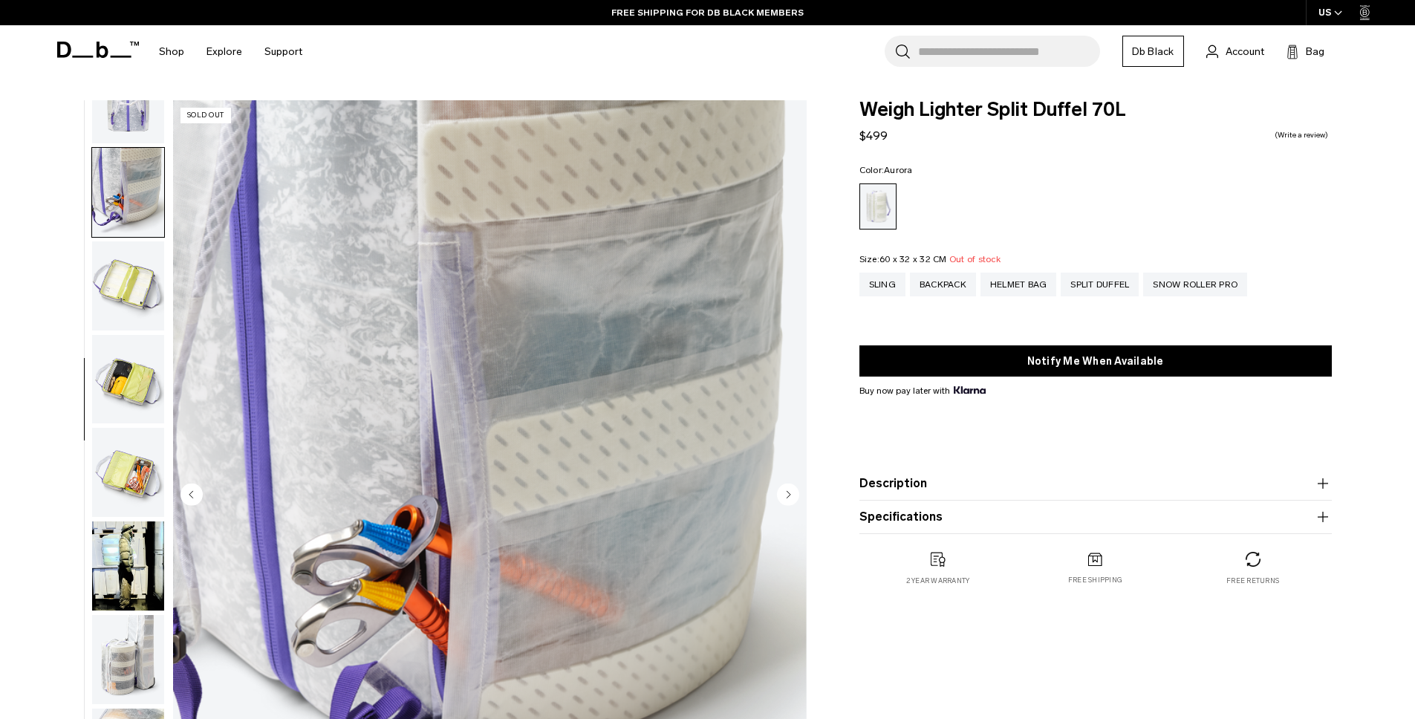
click at [123, 261] on img "button" at bounding box center [128, 285] width 72 height 89
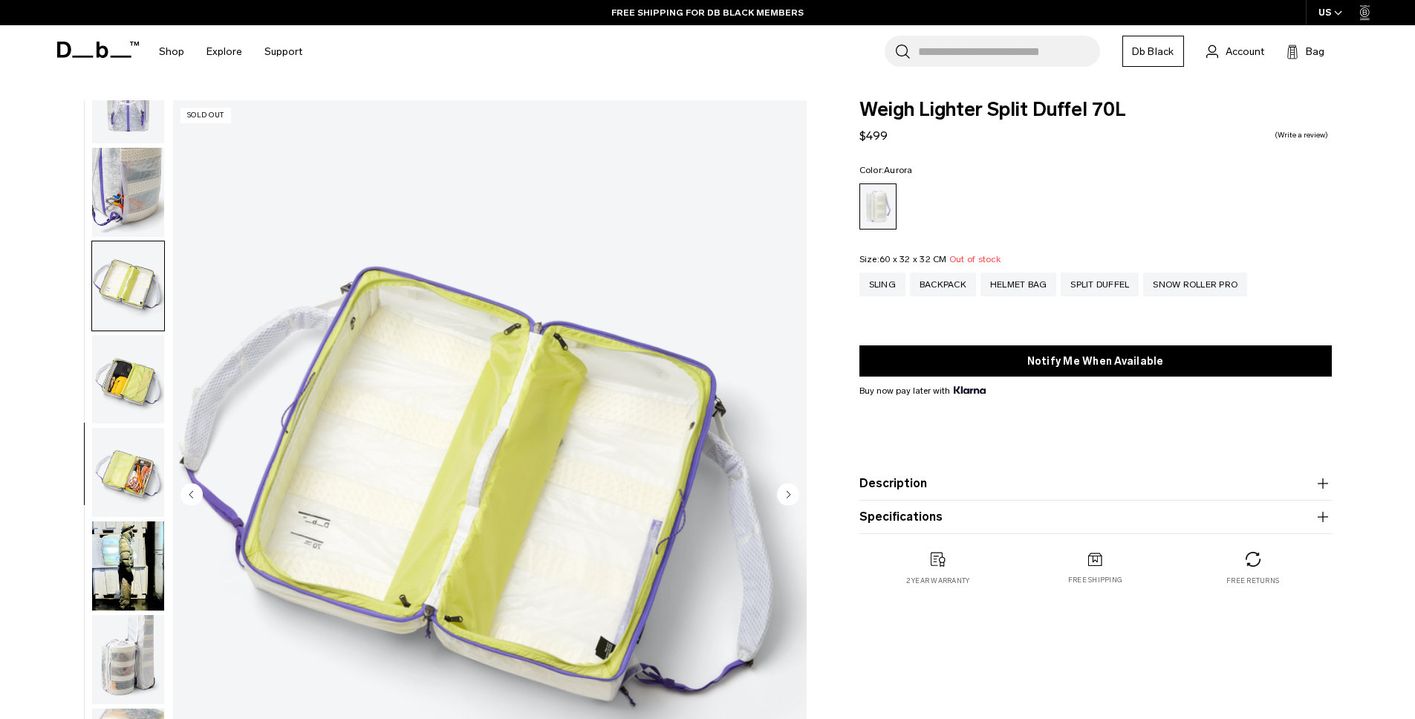
click at [120, 371] on img "button" at bounding box center [128, 379] width 72 height 89
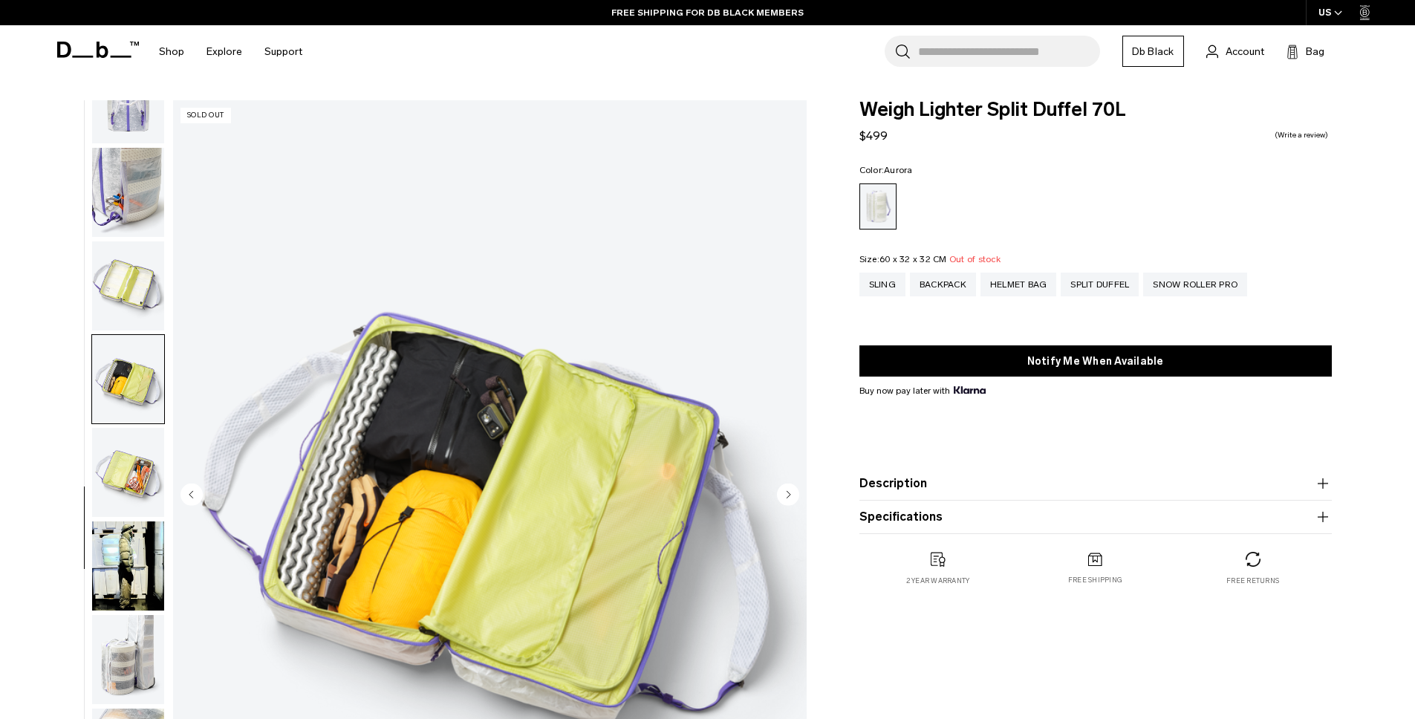
scroll to position [190, 0]
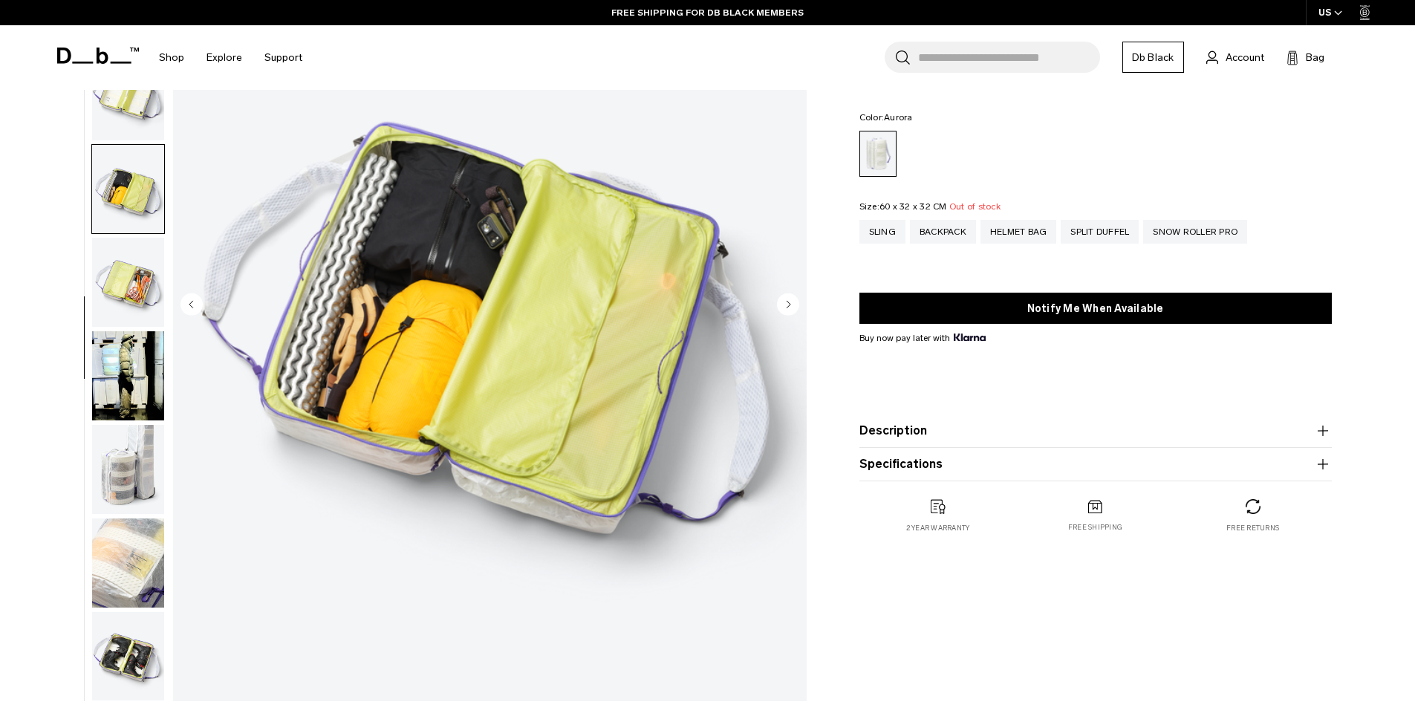
click at [137, 356] on img "button" at bounding box center [128, 375] width 72 height 89
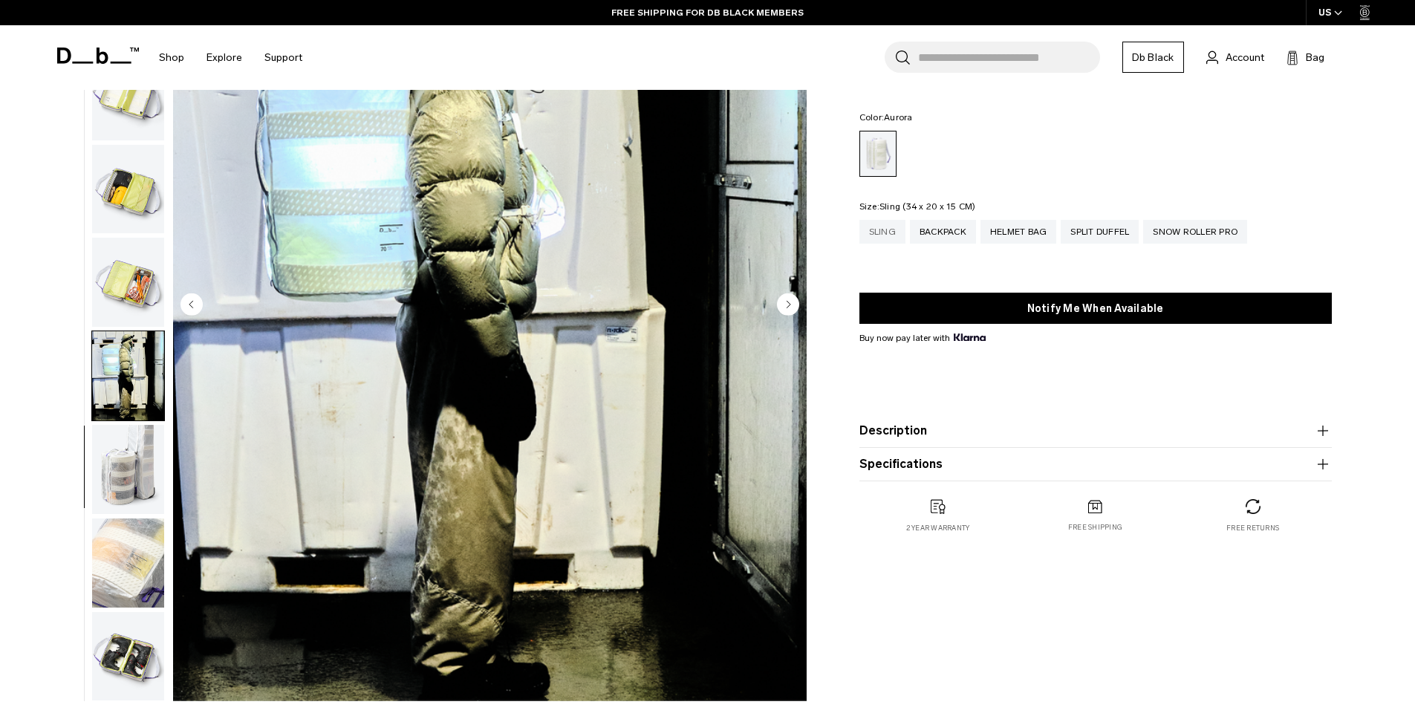
click at [886, 238] on div "Sling" at bounding box center [882, 232] width 46 height 24
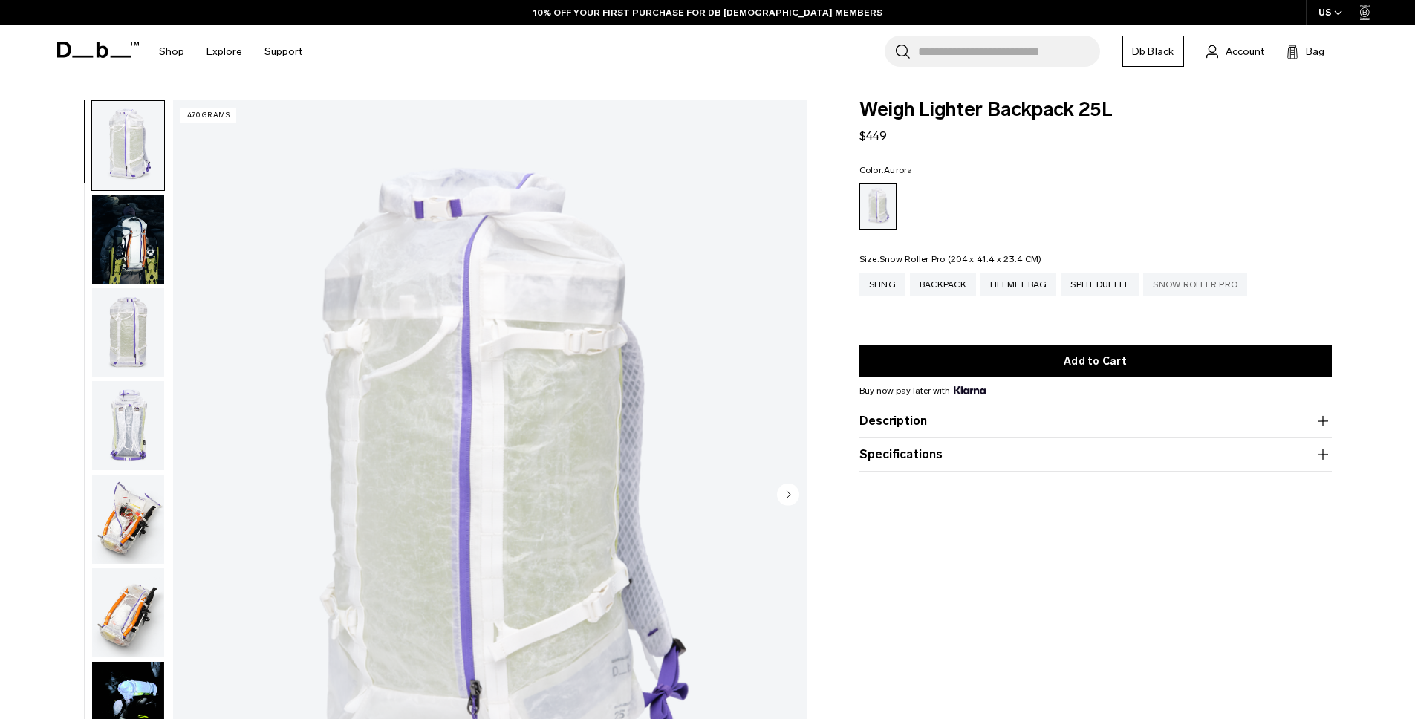
click at [1213, 285] on div "Snow Roller Pro" at bounding box center [1195, 285] width 104 height 24
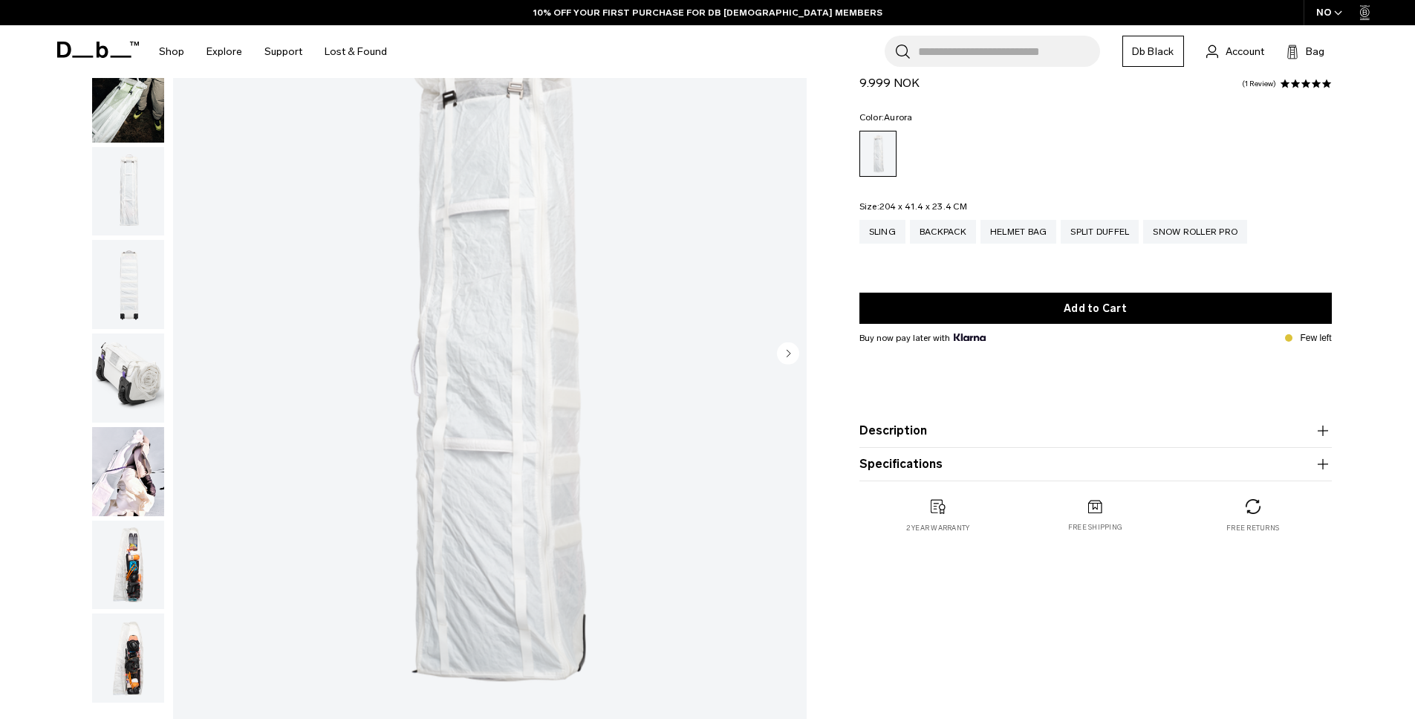
click at [154, 383] on img "button" at bounding box center [128, 378] width 72 height 89
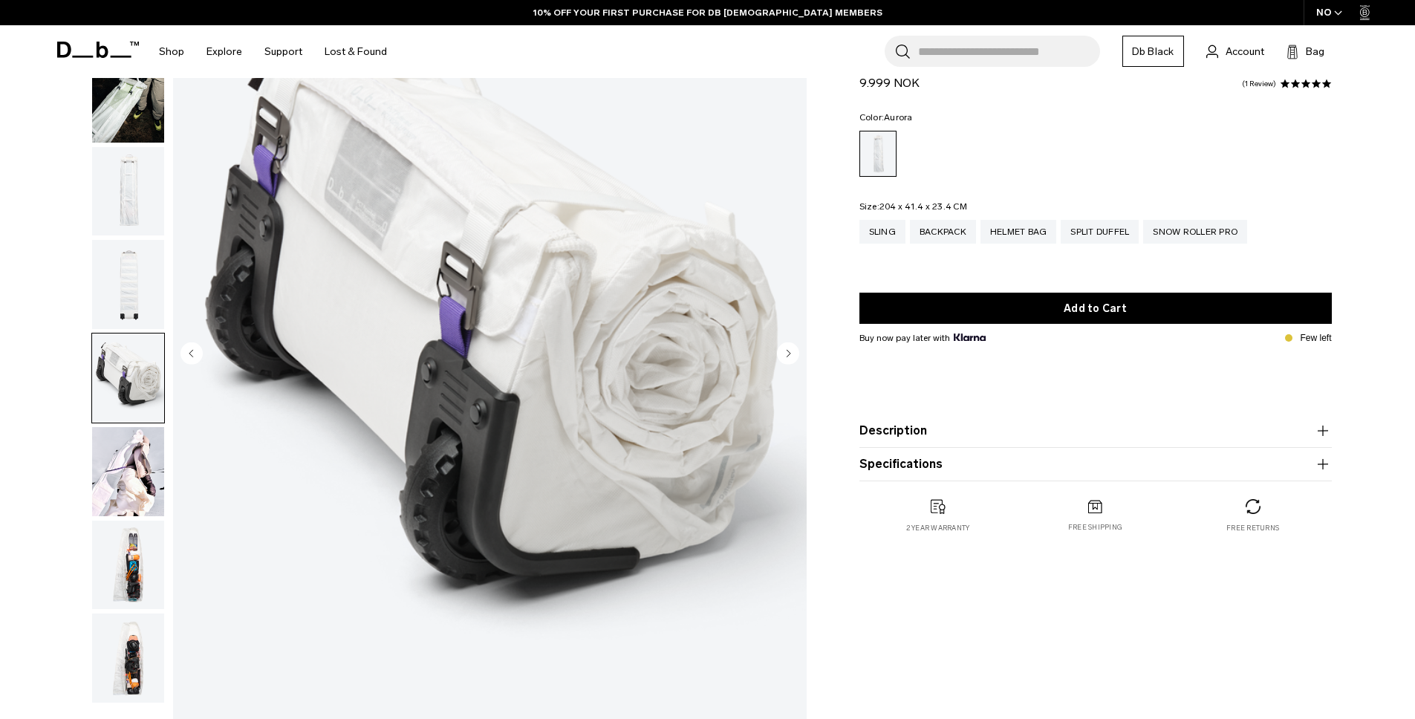
click at [114, 473] on img "button" at bounding box center [128, 471] width 72 height 89
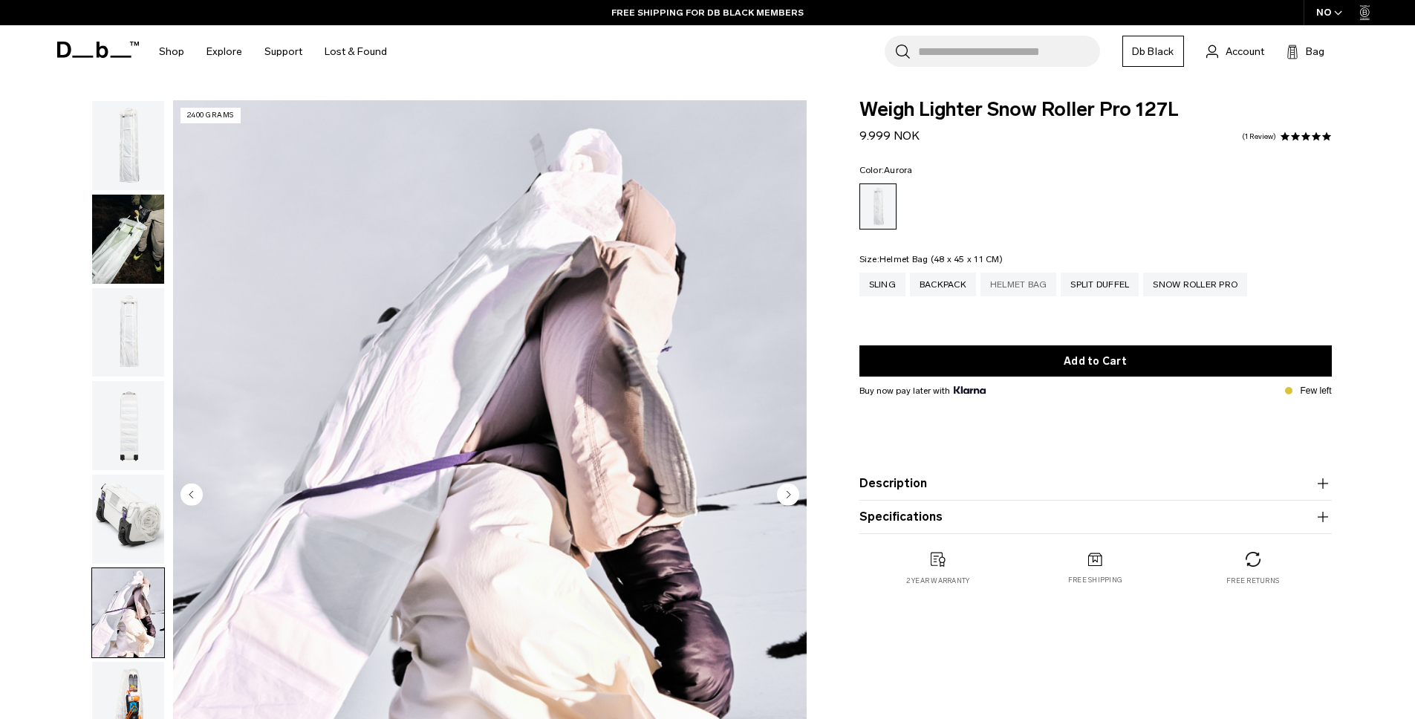
click at [1018, 276] on div "Helmet Bag" at bounding box center [1019, 285] width 77 height 24
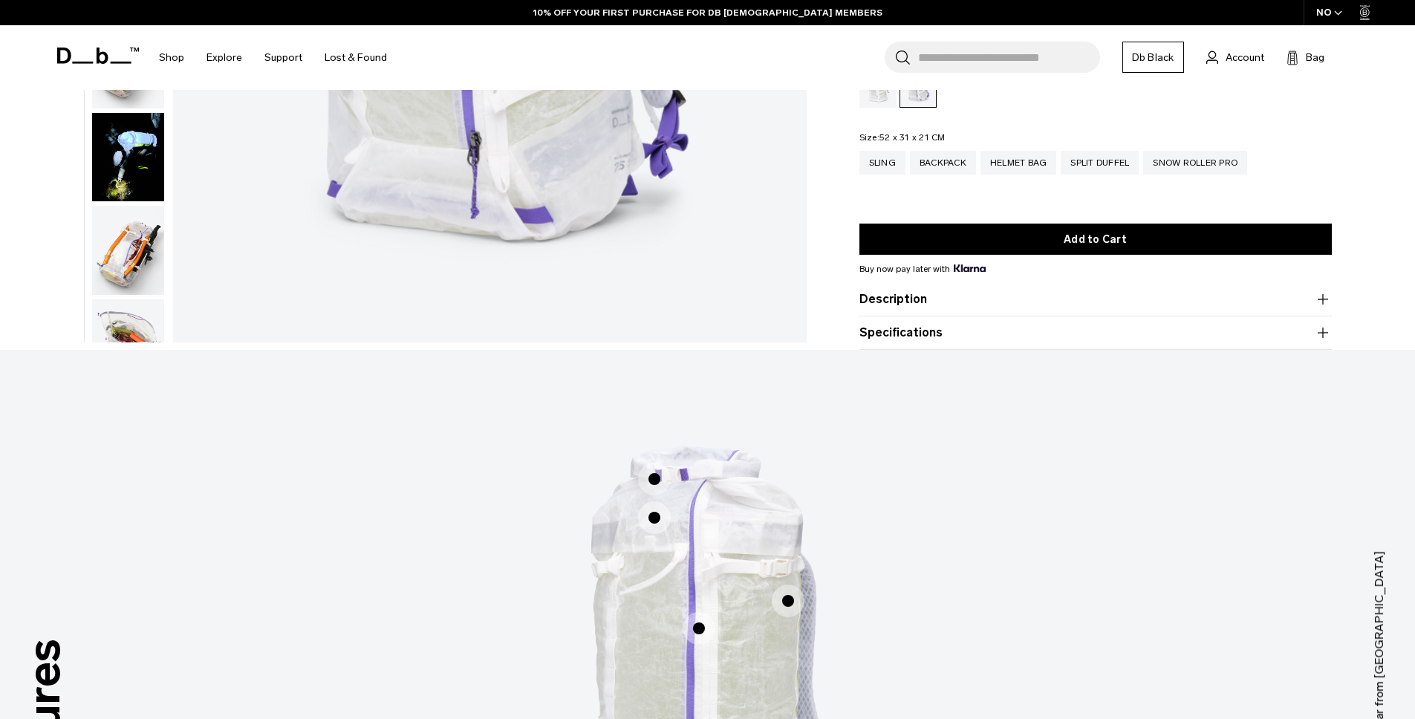
scroll to position [1114, 0]
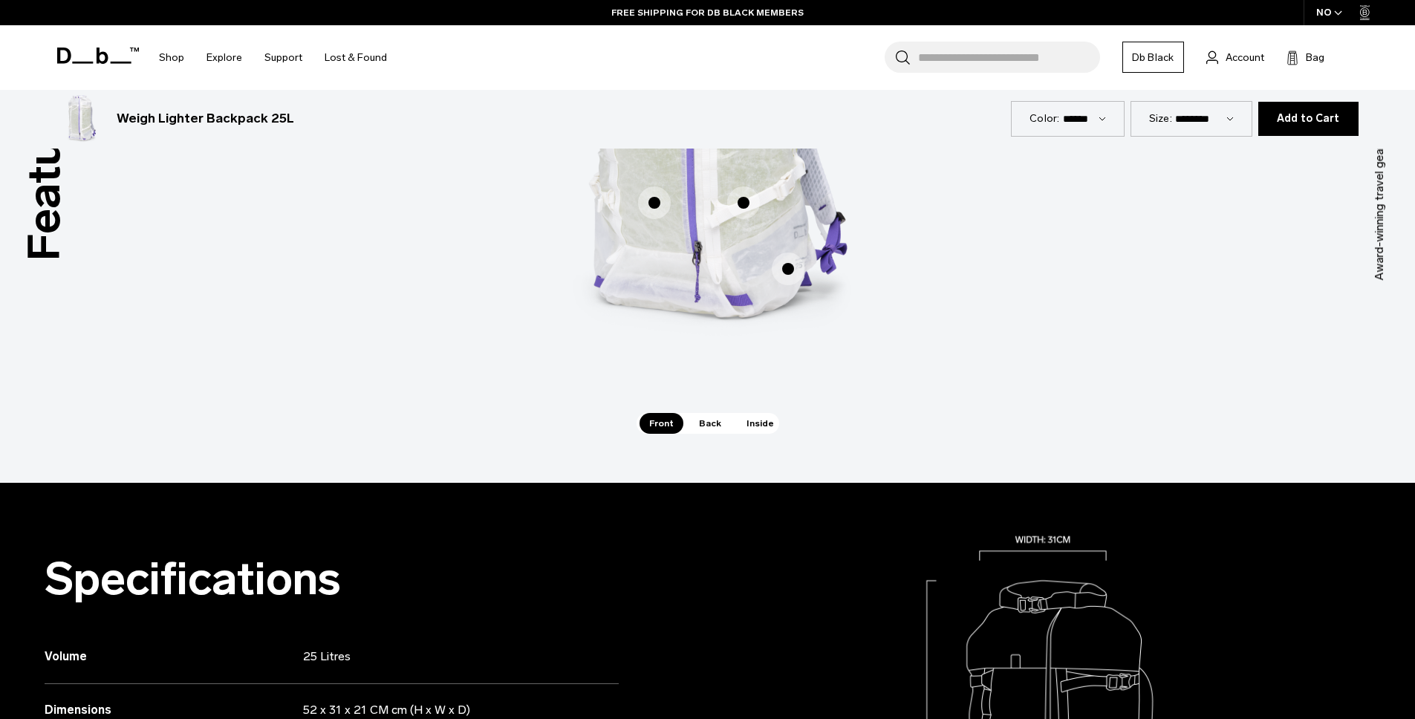
click at [711, 423] on span "Back" at bounding box center [710, 423] width 42 height 21
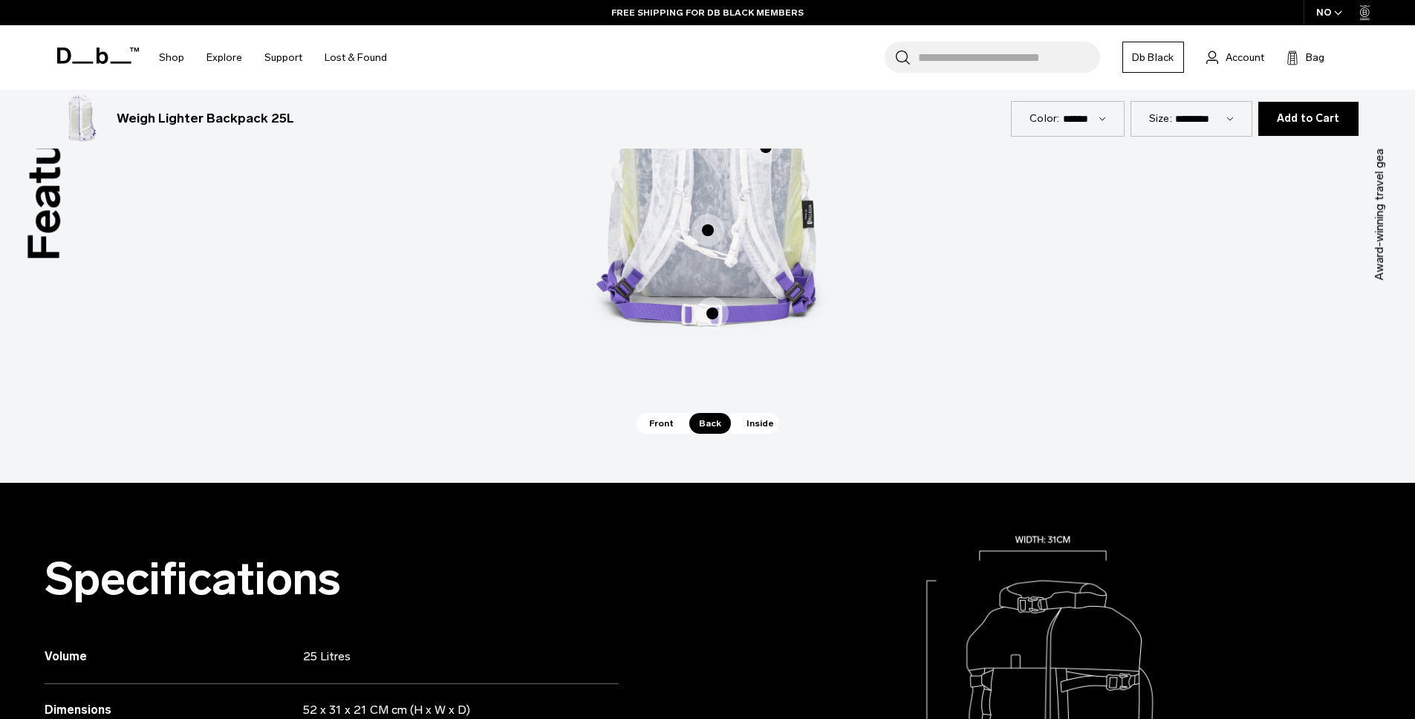
click at [759, 430] on span "Inside" at bounding box center [760, 423] width 47 height 21
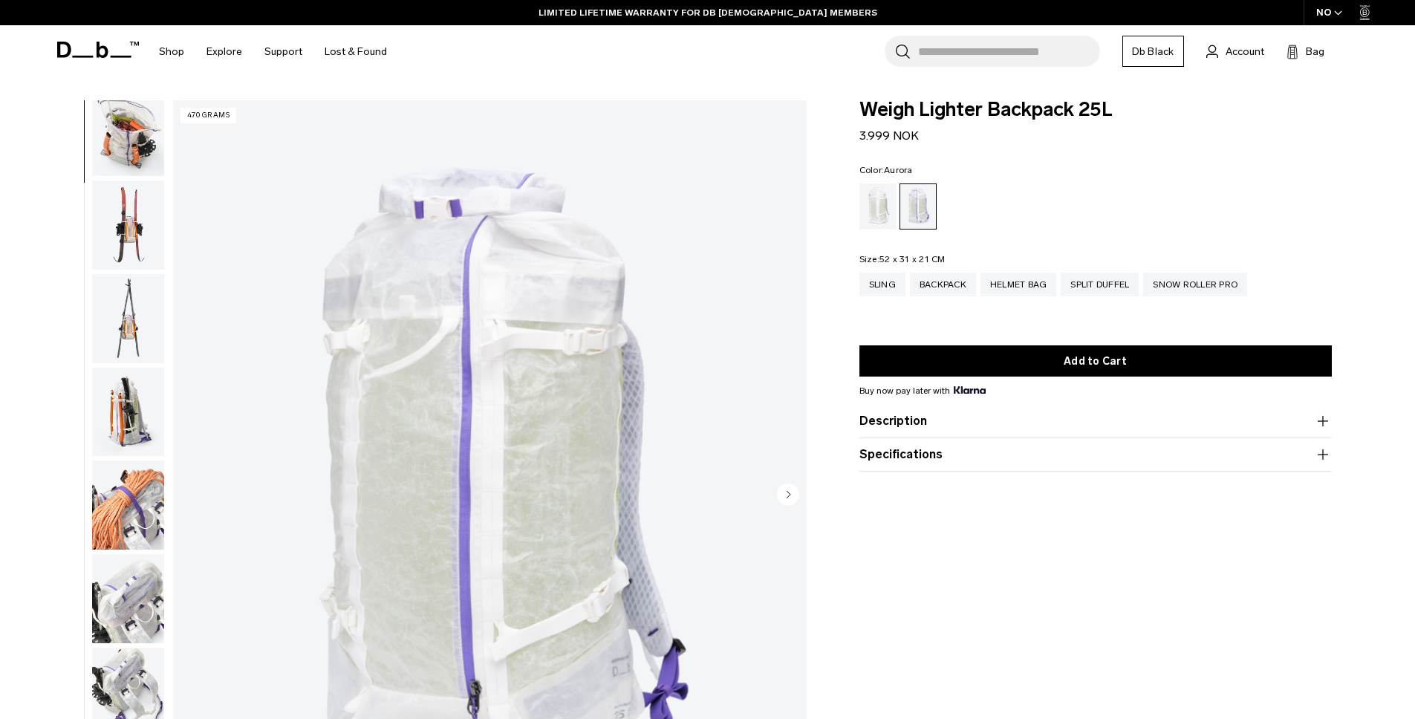
scroll to position [888, 0]
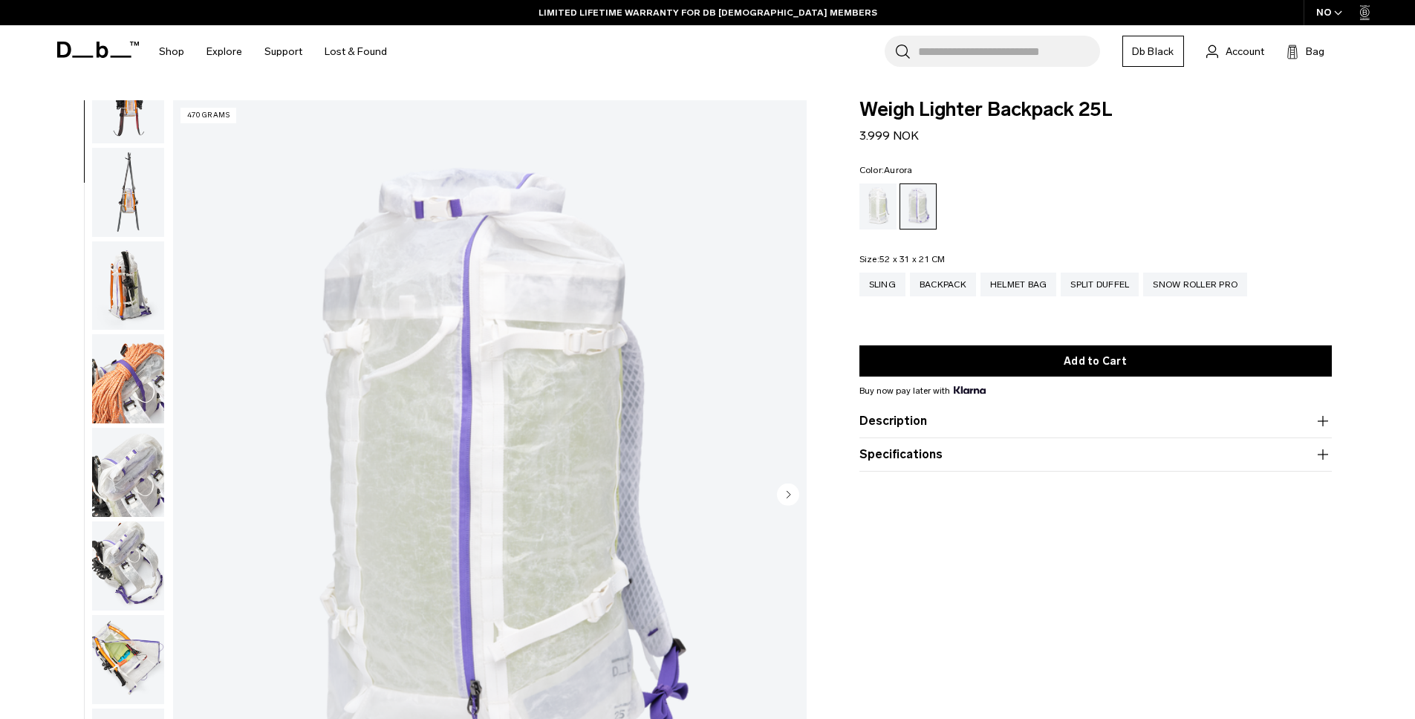
click at [126, 558] on img "button" at bounding box center [128, 565] width 72 height 89
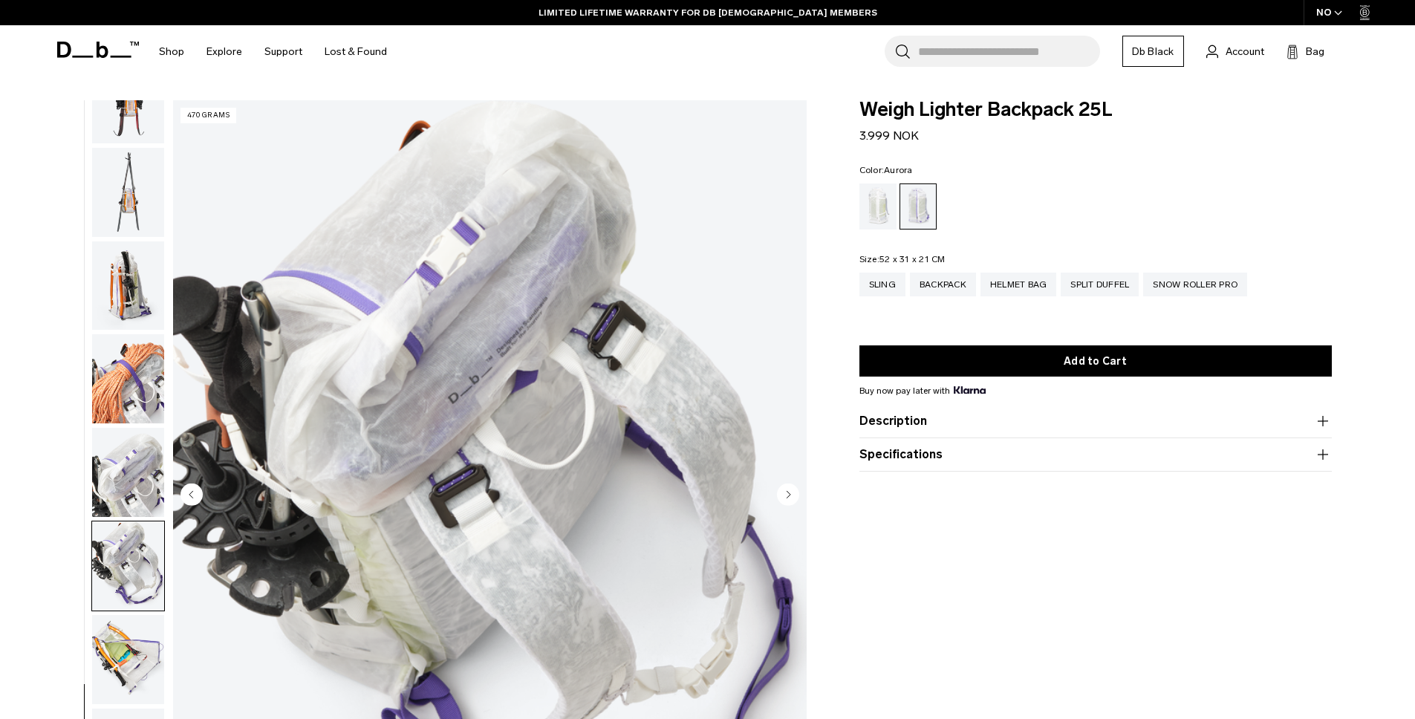
click at [120, 683] on img "button" at bounding box center [128, 659] width 72 height 89
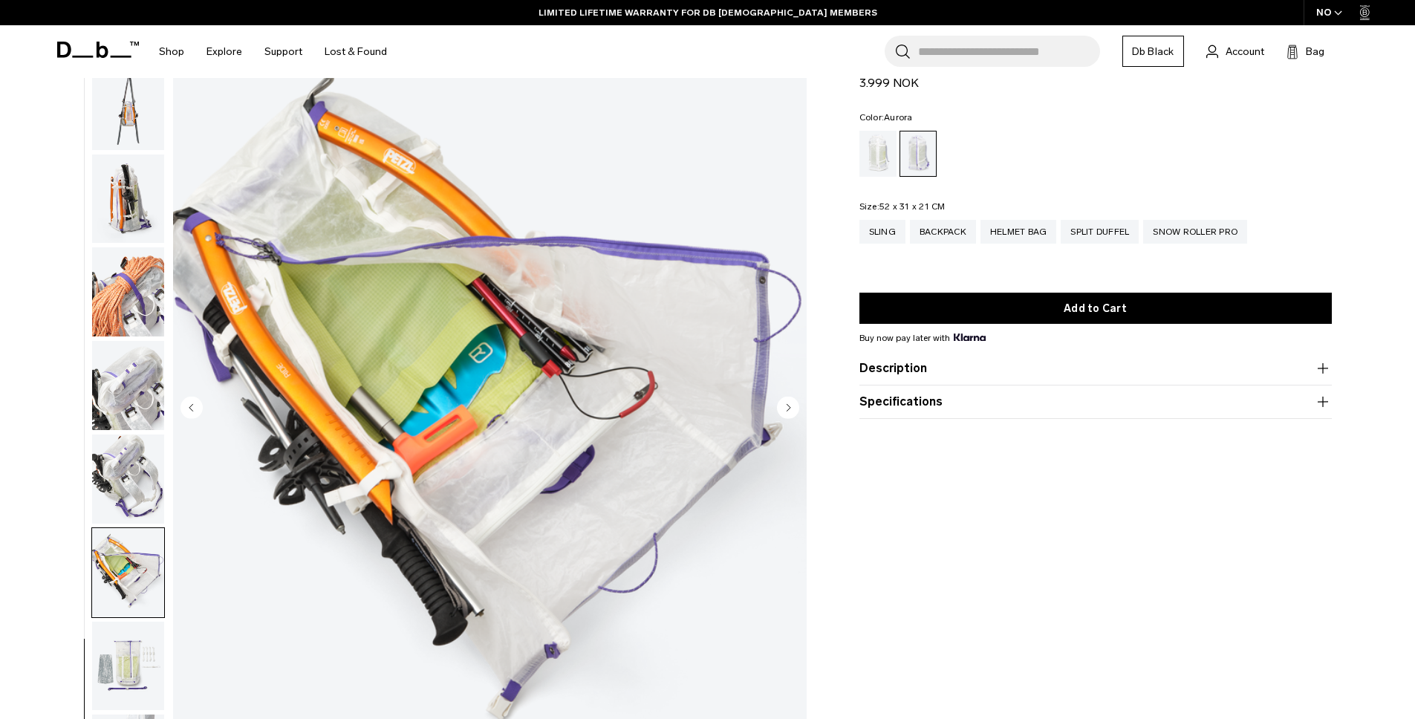
scroll to position [171, 0]
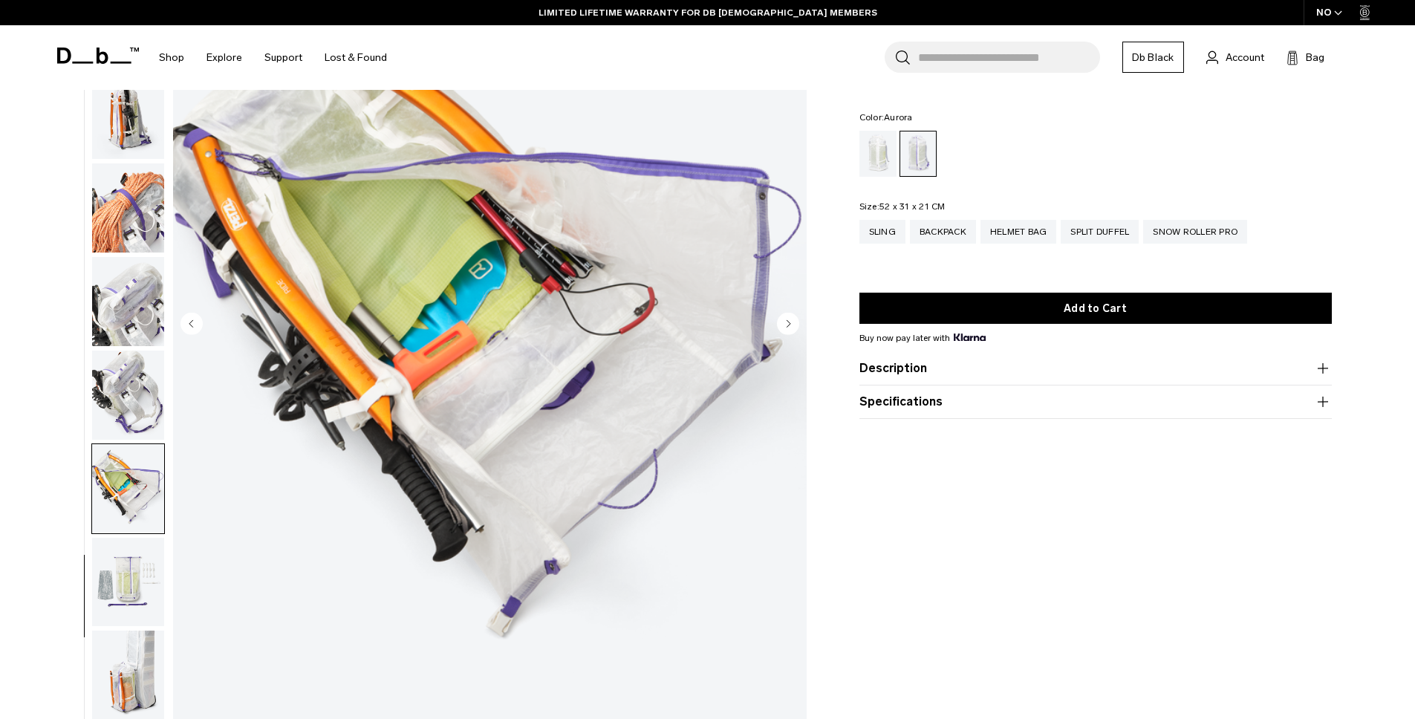
click at [133, 585] on img "button" at bounding box center [128, 582] width 72 height 89
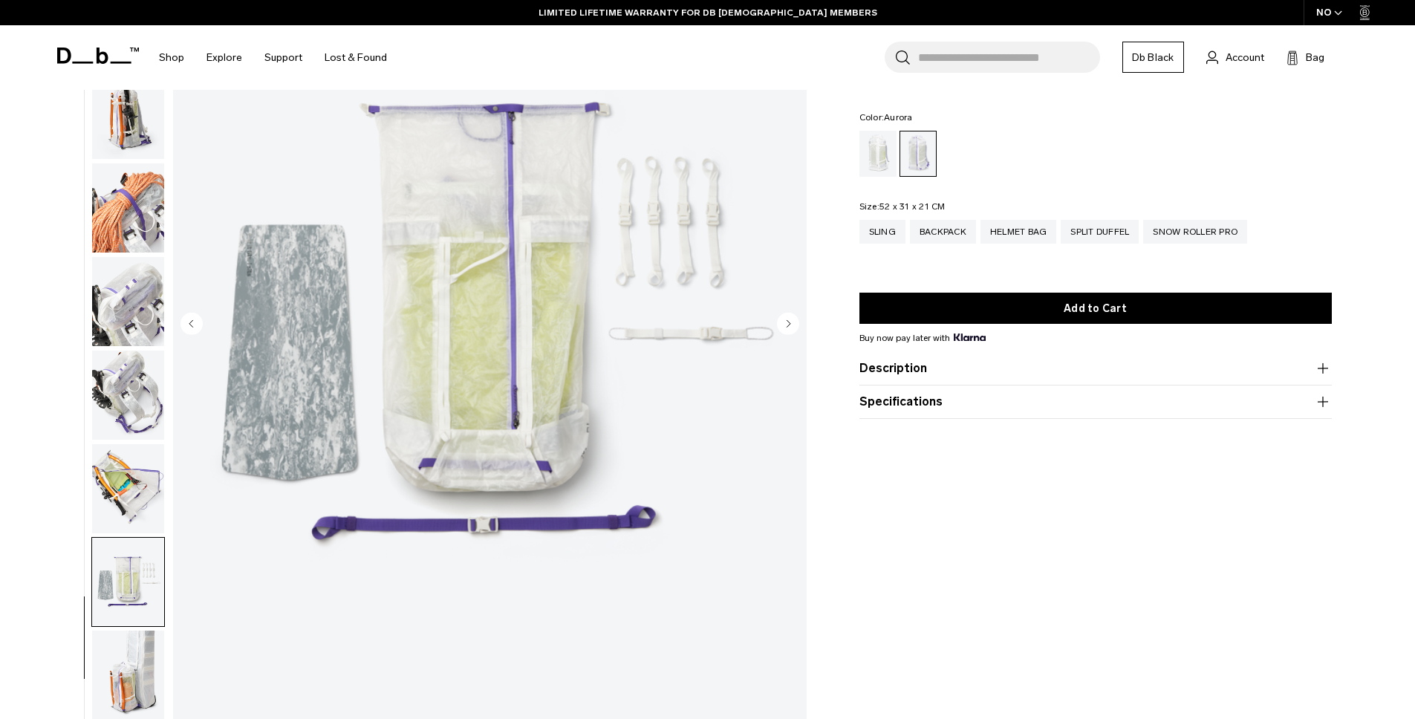
click at [131, 637] on img "button" at bounding box center [128, 675] width 72 height 89
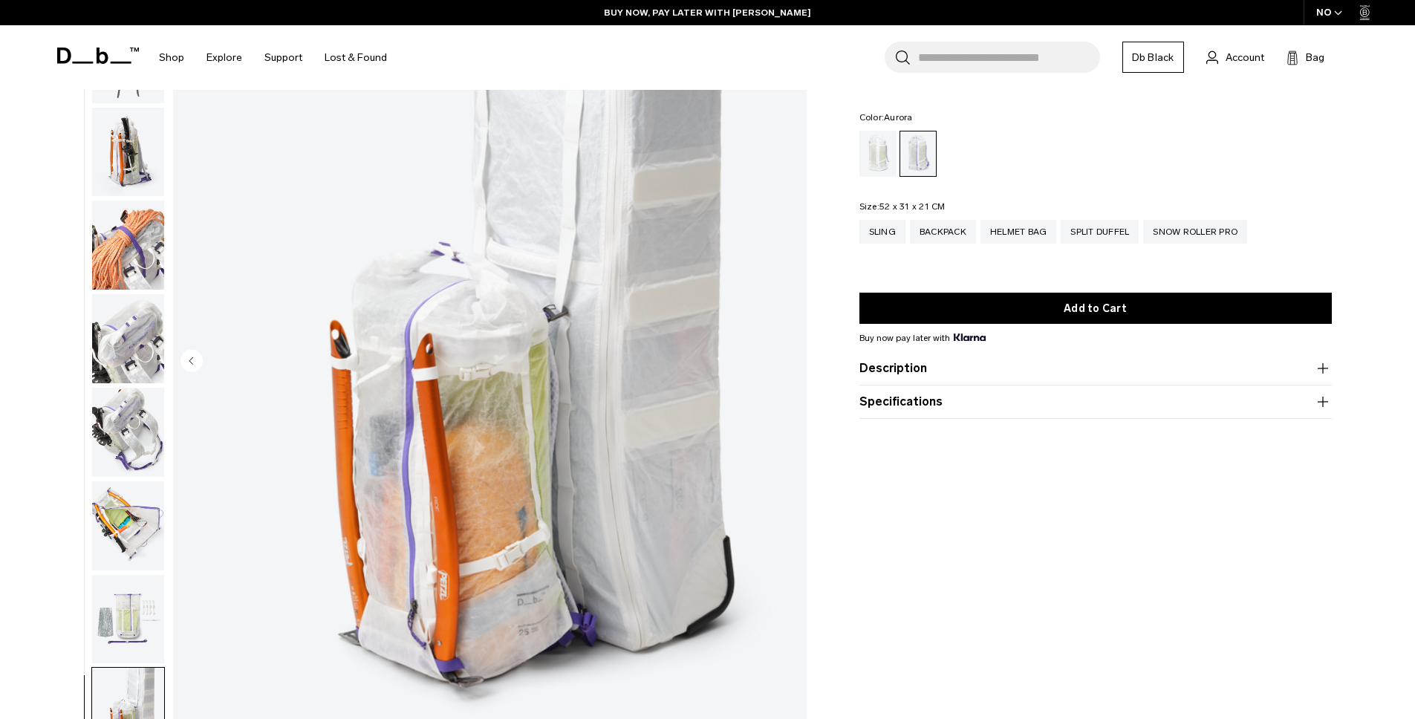
scroll to position [275, 0]
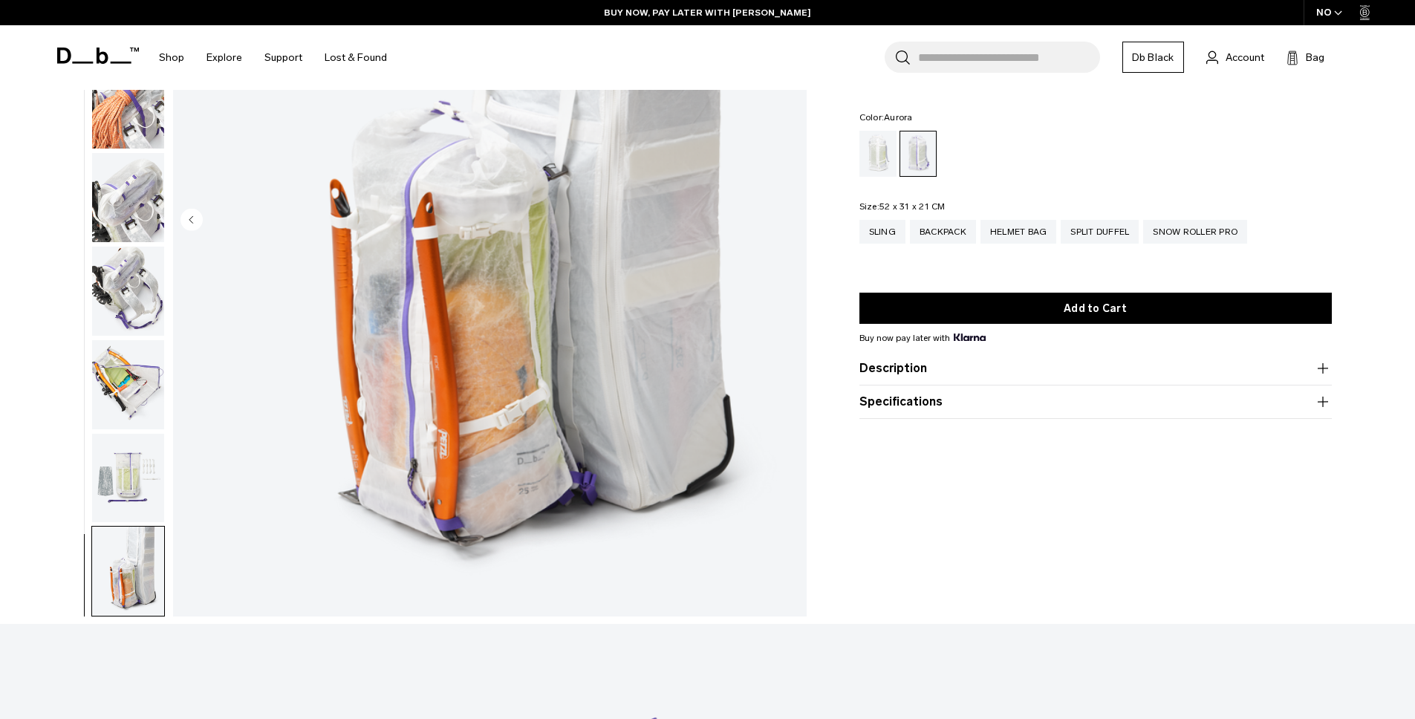
click at [128, 493] on img "button" at bounding box center [128, 478] width 72 height 89
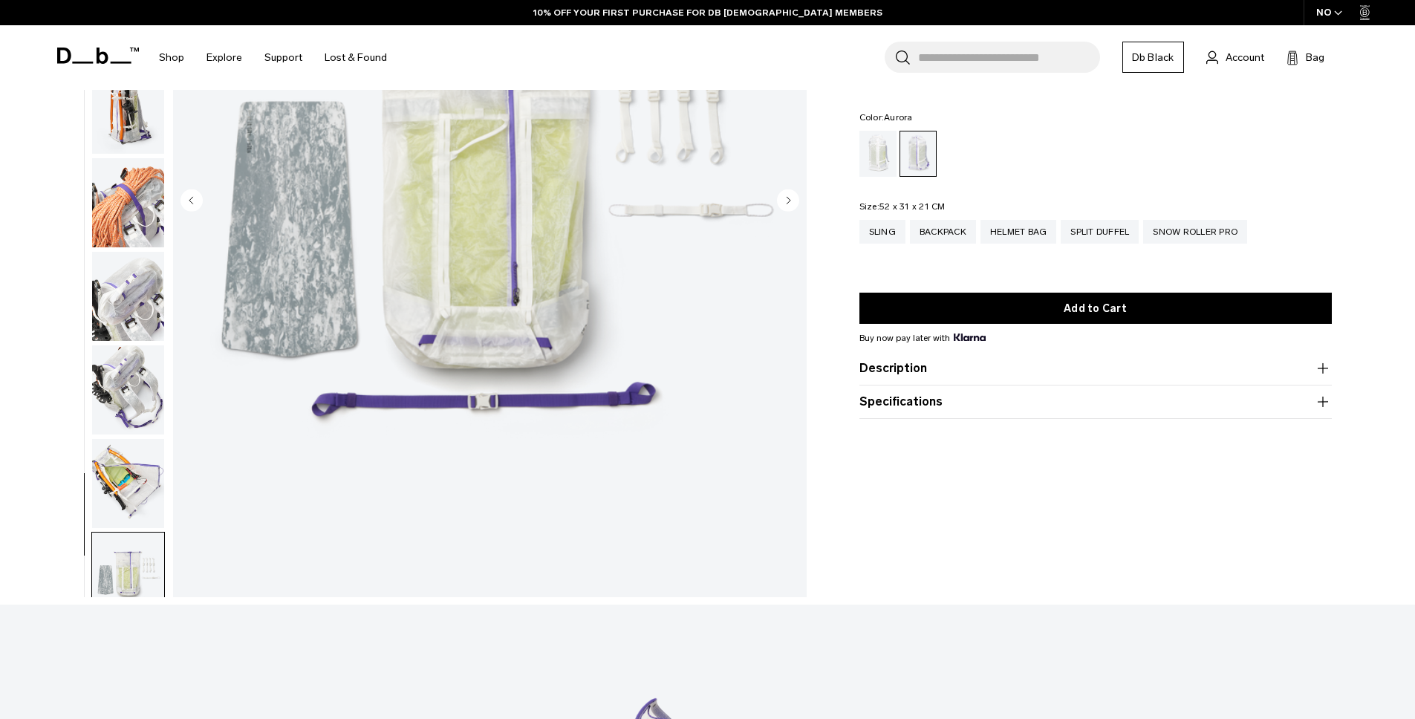
scroll to position [0, 0]
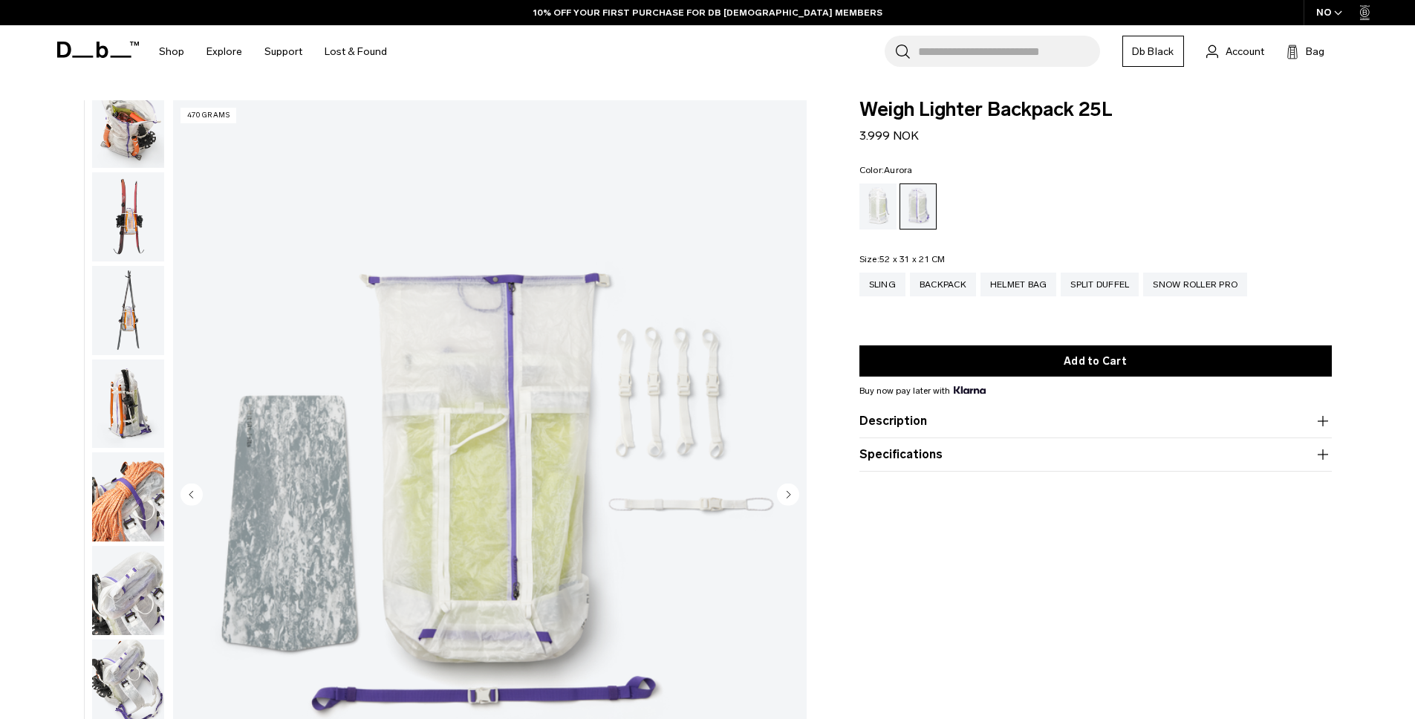
click at [1146, 52] on link "Db Black" at bounding box center [1153, 51] width 62 height 31
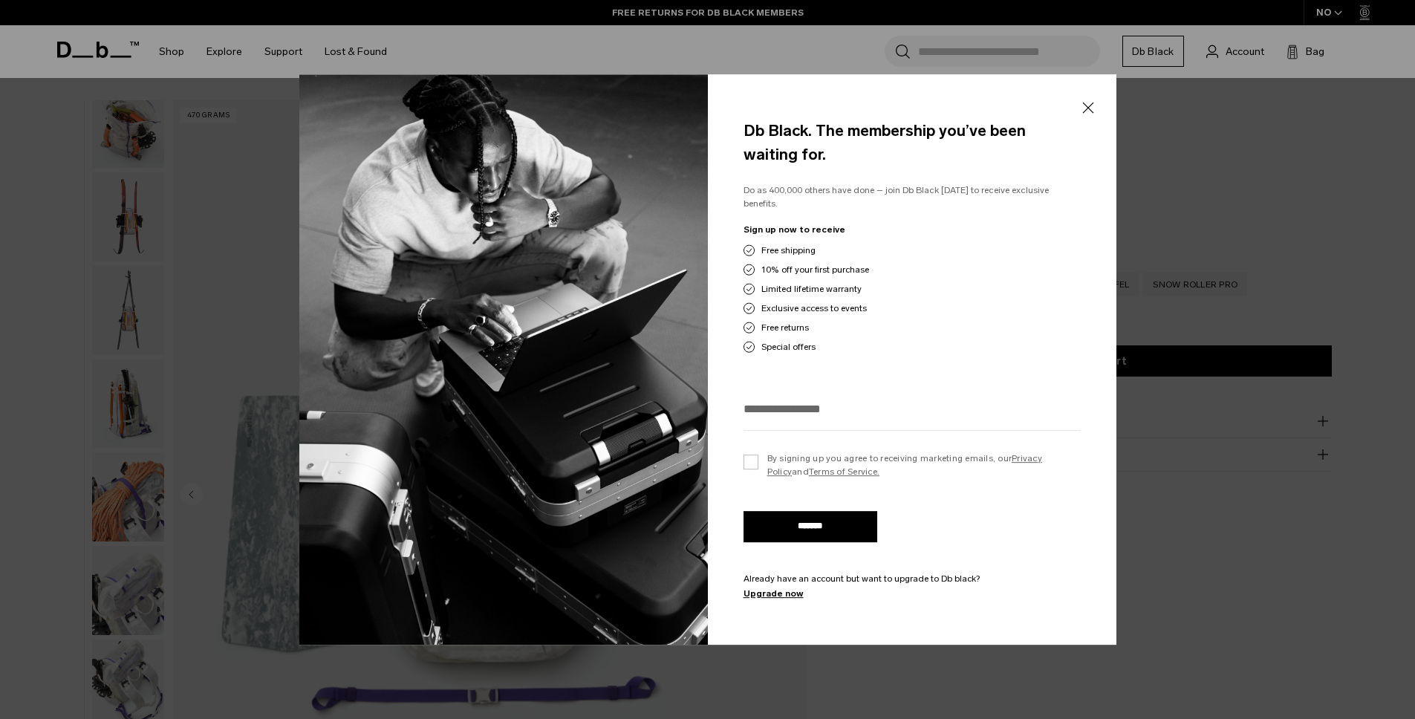
click at [226, 69] on div at bounding box center [707, 359] width 1415 height 719
click at [1071, 105] on div "Db Black. The membership you’ve been waiting for. Do as 400,000 others have don…" at bounding box center [912, 359] width 409 height 571
click at [1097, 108] on div "Db Black. The membership you’ve been waiting for. Do as 400,000 others have don…" at bounding box center [912, 359] width 409 height 571
click at [1091, 111] on button "Close" at bounding box center [1088, 107] width 19 height 31
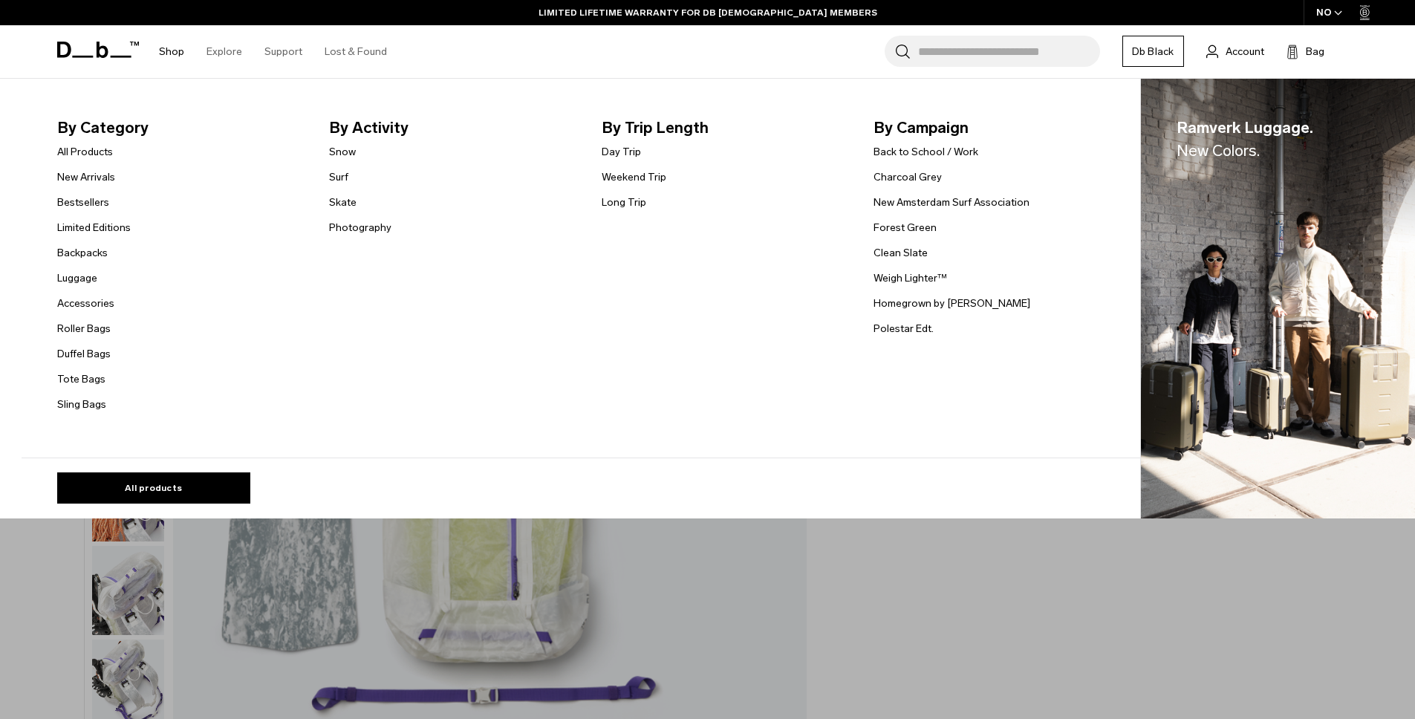
click at [169, 53] on link "Shop" at bounding box center [171, 51] width 25 height 53
